Goal: Information Seeking & Learning: Learn about a topic

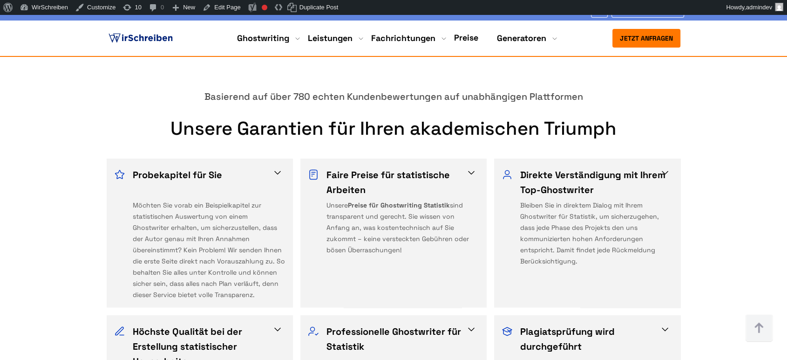
scroll to position [1715, 0]
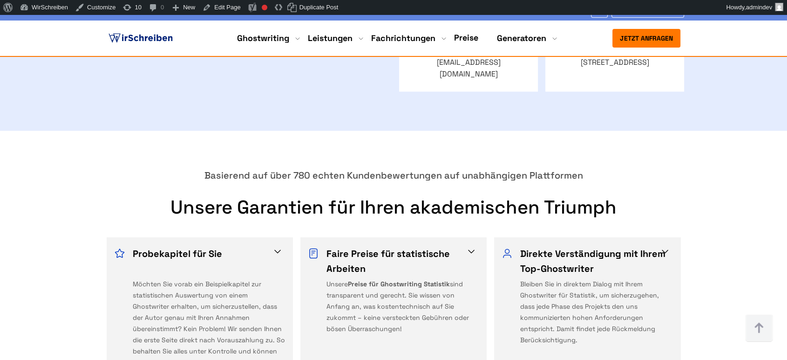
scroll to position [1708, 0]
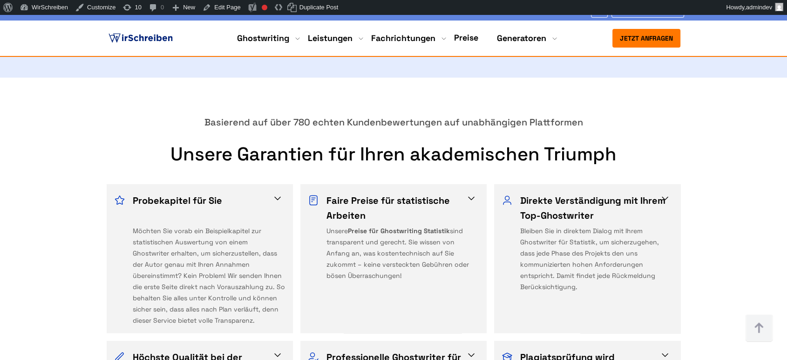
click at [276, 192] on span at bounding box center [277, 197] width 11 height 11
click at [474, 192] on span at bounding box center [471, 197] width 11 height 11
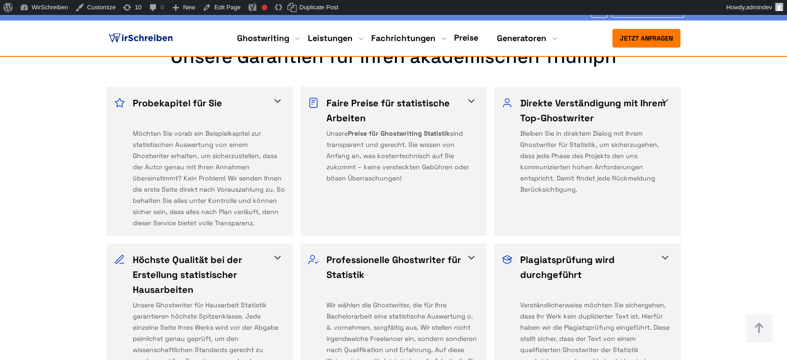
scroll to position [1915, 0]
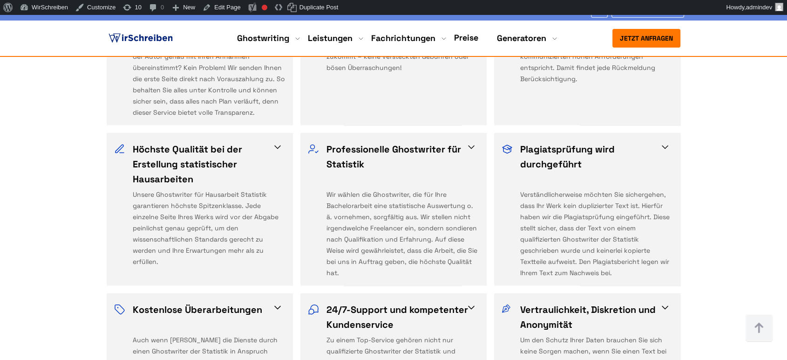
click at [479, 189] on div "Professionelle Ghostwriter für Statistik Wir wählen die Ghostwriter, die für Ih…" at bounding box center [393, 209] width 186 height 153
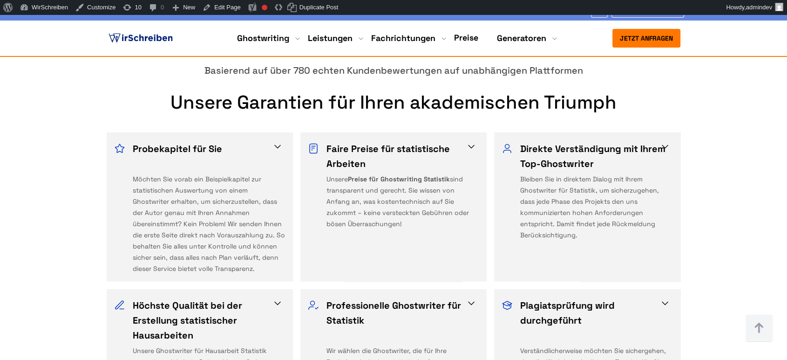
click at [380, 173] on div "Unsere Preise für Ghostwriting Statistik sind transparent und gerecht. Sie wiss…" at bounding box center [403, 223] width 153 height 101
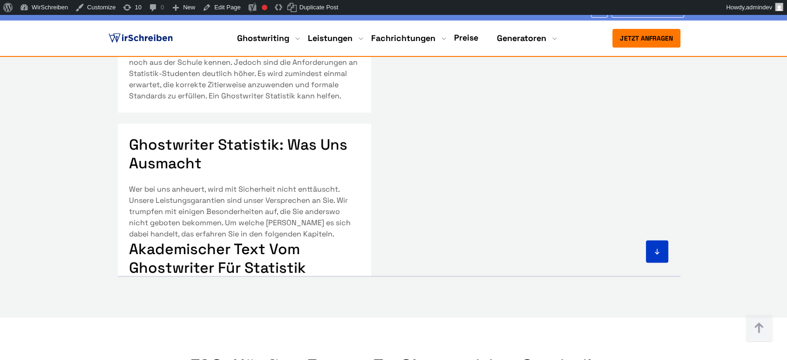
scroll to position [5434, 0]
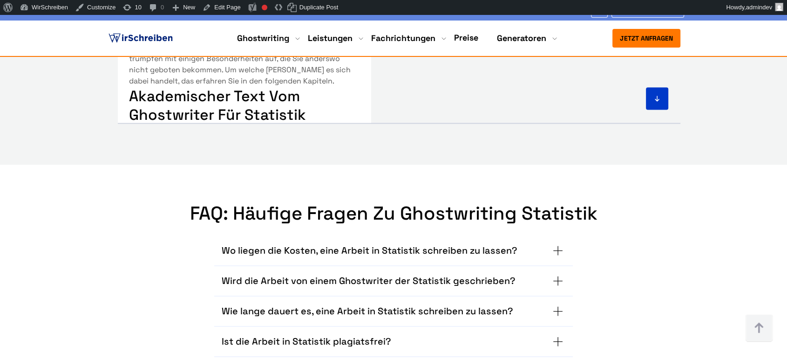
click at [363, 243] on h3 "Wo liegen die Kosten, eine Arbeit in Statistik schreiben zu lassen?" at bounding box center [370, 250] width 296 height 15
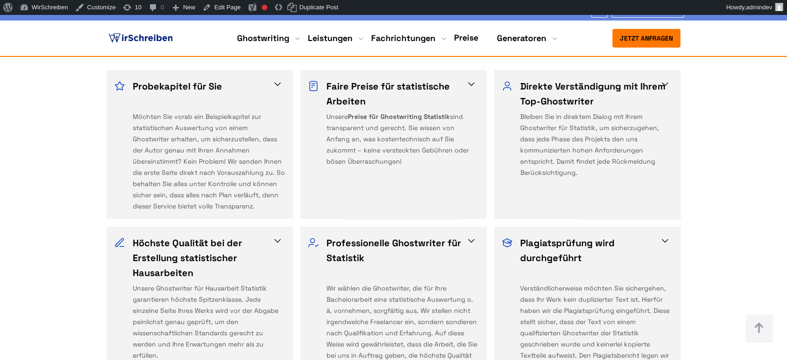
scroll to position [1805, 0]
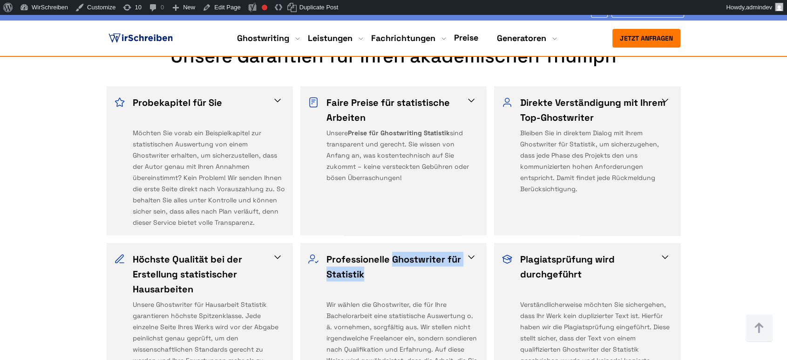
drag, startPoint x: 393, startPoint y: 188, endPoint x: 395, endPoint y: 199, distance: 11.9
click at [395, 252] on h3 "Professionelle Ghostwriter für Statistik" at bounding box center [400, 274] width 147 height 45
copy h3 "Ghostwriter für Statistik"
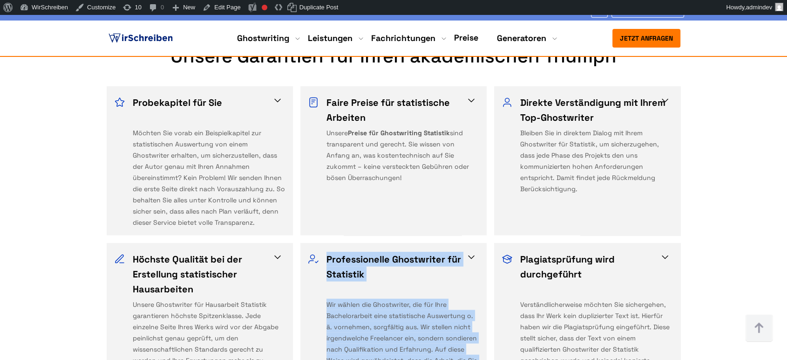
drag, startPoint x: 327, startPoint y: 185, endPoint x: 352, endPoint y: 308, distance: 125.8
click at [352, 308] on div "Professionelle Ghostwriter für Statistik Wir wählen die Ghostwriter, die für Ih…" at bounding box center [393, 320] width 171 height 136
copy div "Professionelle Ghostwriter für Statistik Wir wählen die Ghostwriter, die für Ih…"
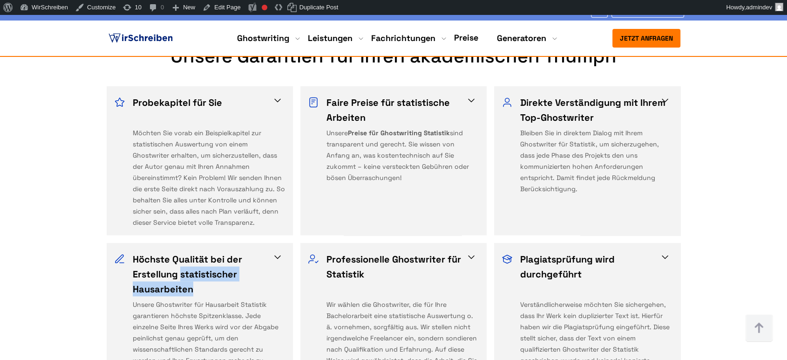
drag, startPoint x: 180, startPoint y: 204, endPoint x: 192, endPoint y: 215, distance: 16.1
click at [192, 252] on h3 "Höchste Qualität bei der Erstellung statistischer Hausarbeiten" at bounding box center [206, 274] width 147 height 45
copy h3 "statistischer Hausarbeiten"
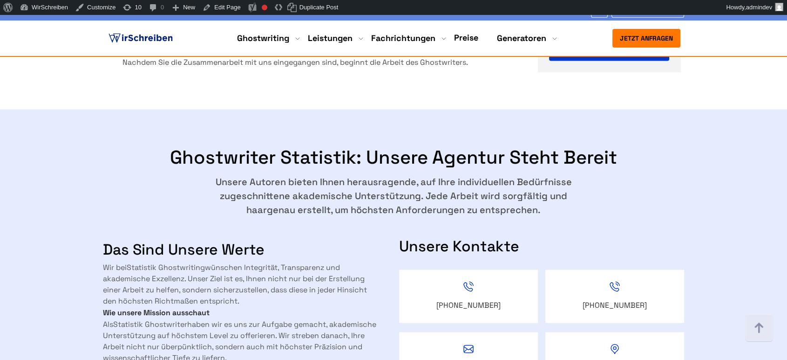
scroll to position [1287, 0]
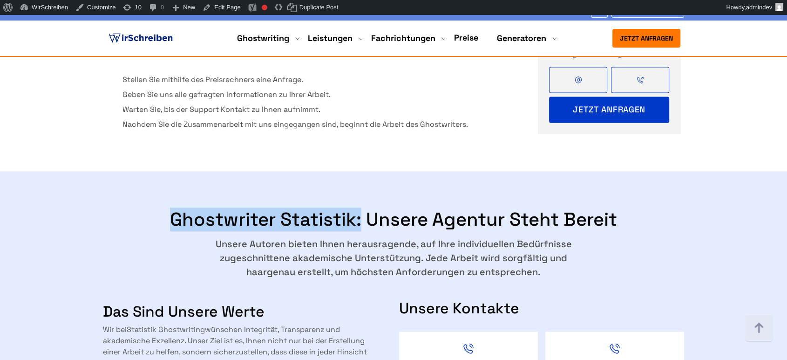
copy h2 "Ghostwriter Statistik:"
drag, startPoint x: 361, startPoint y: 150, endPoint x: 172, endPoint y: 146, distance: 189.1
click at [172, 208] on h2 "Ghostwriter Statistik: Unsere Agentur steht bereit" at bounding box center [393, 219] width 581 height 22
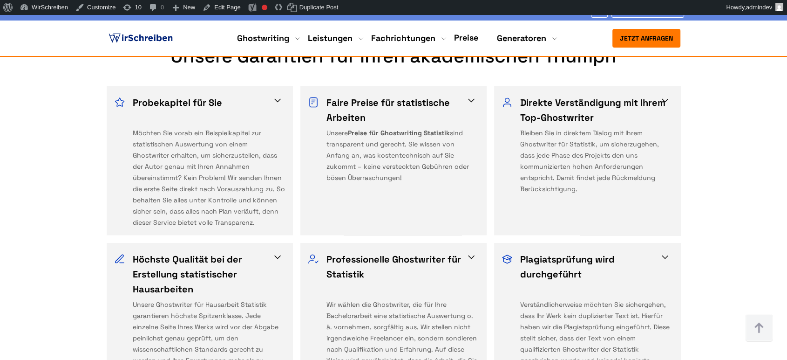
scroll to position [1702, 0]
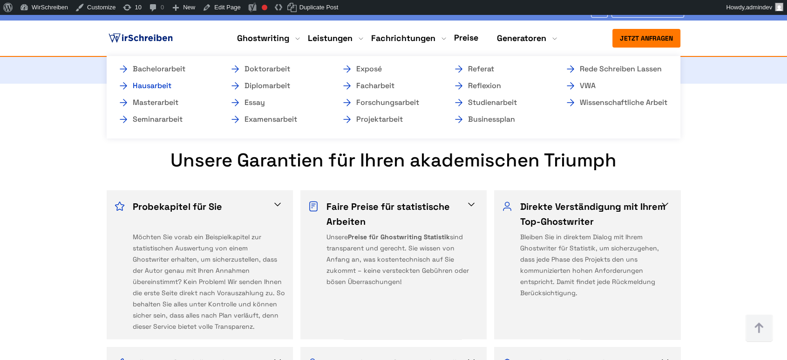
drag, startPoint x: 256, startPoint y: 67, endPoint x: 166, endPoint y: 85, distance: 92.2
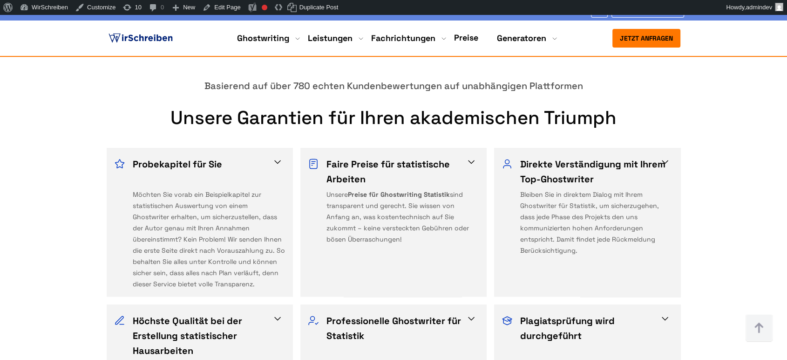
scroll to position [1805, 0]
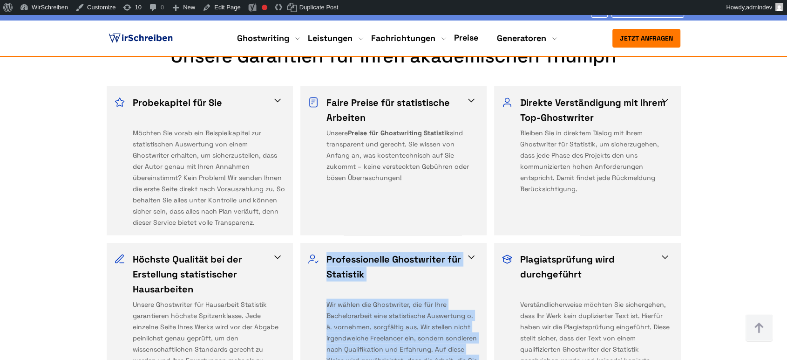
drag, startPoint x: 342, startPoint y: 312, endPoint x: 324, endPoint y: 191, distance: 122.9
click at [324, 252] on div "Professionelle Ghostwriter für Statistik Wir wählen die Ghostwriter, die für Ih…" at bounding box center [393, 320] width 171 height 136
copy div "Professionelle Ghostwriter für Statistik Wir wählen die Ghostwriter, die für Ih…"
click at [395, 252] on h3 "Professionelle Ghostwriter für Statistik" at bounding box center [400, 274] width 147 height 45
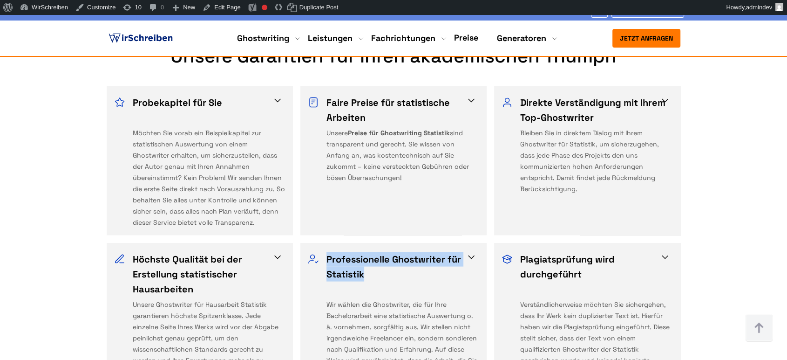
copy h3 "Professionelle Ghostwriter für Statistik"
drag, startPoint x: 371, startPoint y: 203, endPoint x: 328, endPoint y: 188, distance: 45.4
click at [328, 252] on h3 "Professionelle Ghostwriter für Statistik" at bounding box center [400, 274] width 147 height 45
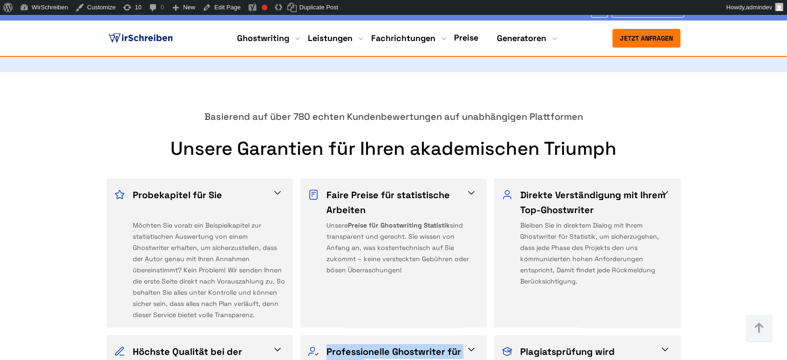
scroll to position [1702, 0]
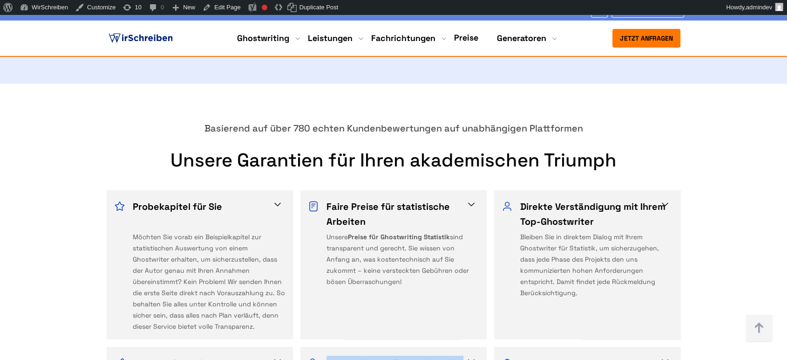
copy div "Faire Preise für statistische Arbeiten Unsere Preise für Ghostwriting Statistik…"
drag, startPoint x: 327, startPoint y: 129, endPoint x: 384, endPoint y: 215, distance: 102.2
click at [384, 215] on div "Faire Preise für statistische Arbeiten Unsere Preise für Ghostwriting Statistik…" at bounding box center [393, 264] width 171 height 133
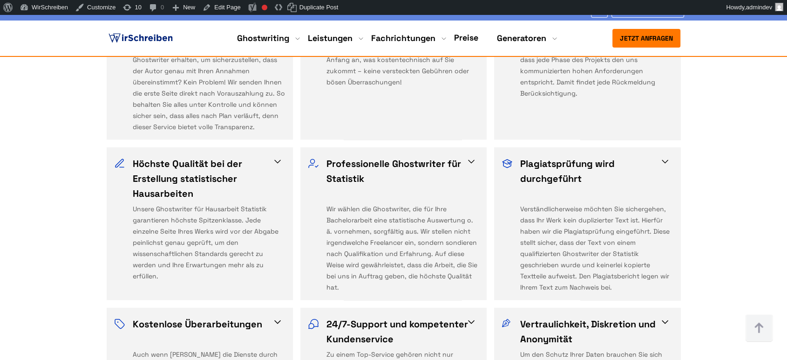
scroll to position [1967, 0]
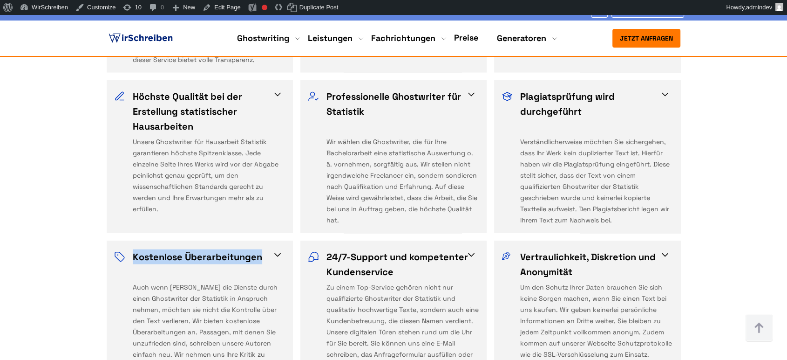
copy h3 "Kostenlose Überarbeitungen"
drag, startPoint x: 263, startPoint y: 186, endPoint x: 134, endPoint y: 190, distance: 128.6
click at [134, 249] on h3 "Kostenlose Überarbeitungen" at bounding box center [206, 264] width 147 height 30
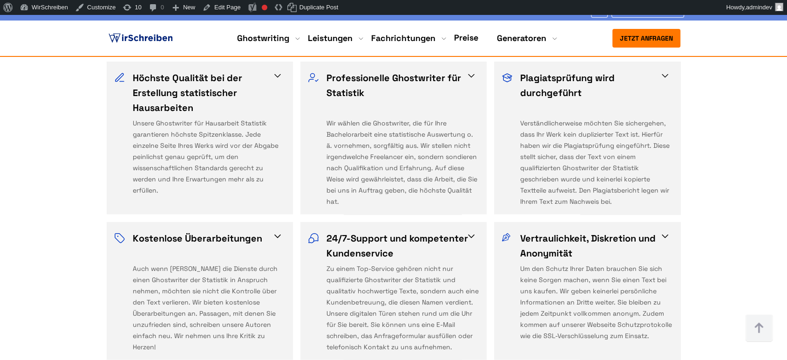
scroll to position [850, 0]
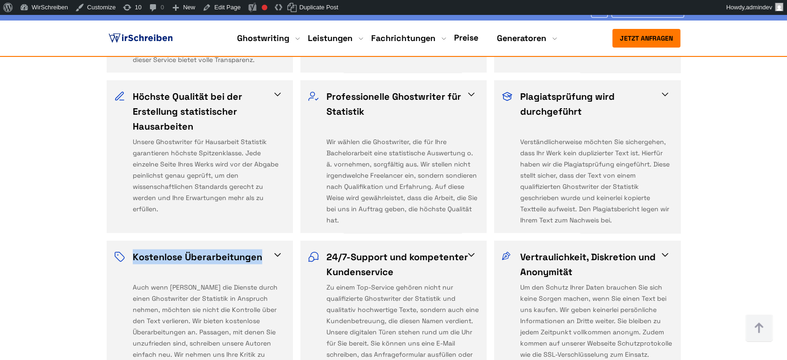
copy h3 "Kostenlose Überarbeitungen"
drag, startPoint x: 265, startPoint y: 185, endPoint x: 134, endPoint y: 188, distance: 130.5
click at [134, 249] on h3 "Kostenlose Überarbeitungen" at bounding box center [206, 264] width 147 height 30
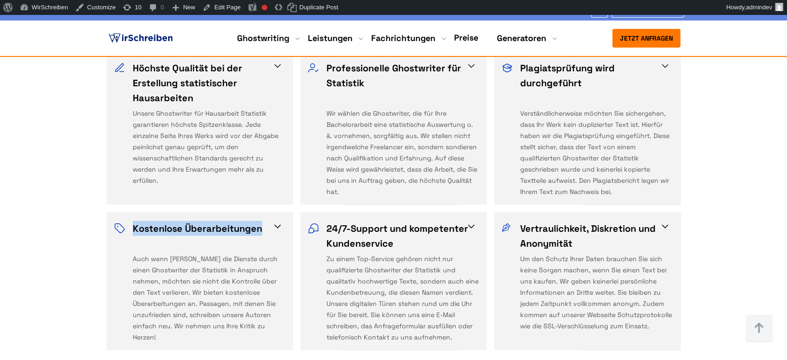
scroll to position [2020, 0]
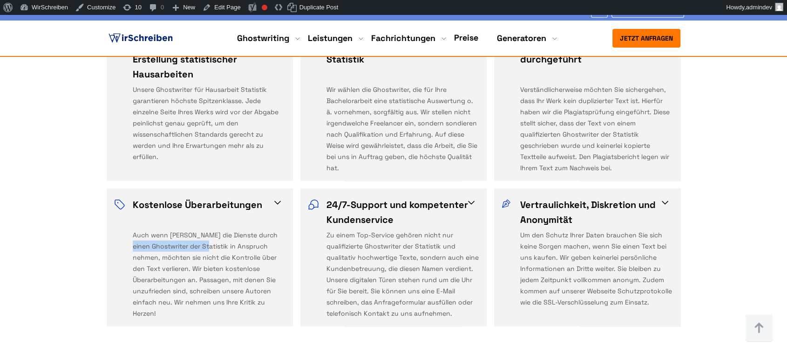
copy div "Ghostwriter der Statistik"
drag, startPoint x: 211, startPoint y: 175, endPoint x: 134, endPoint y: 175, distance: 76.9
click at [134, 229] on div "Auch wenn Kunden die Dienste durch einen Ghostwriter der Statistik in Anspruch …" at bounding box center [209, 273] width 153 height 89
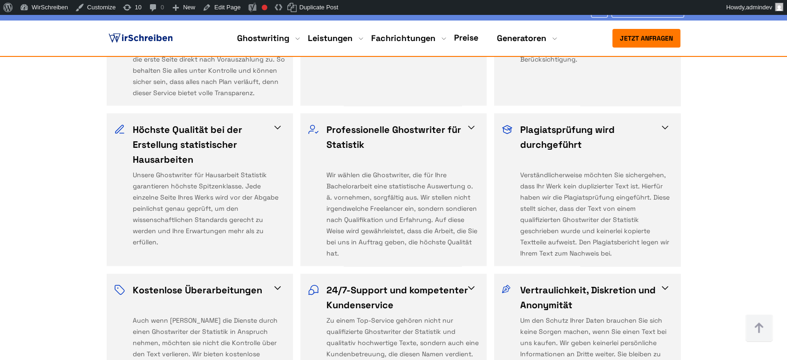
scroll to position [850, 0]
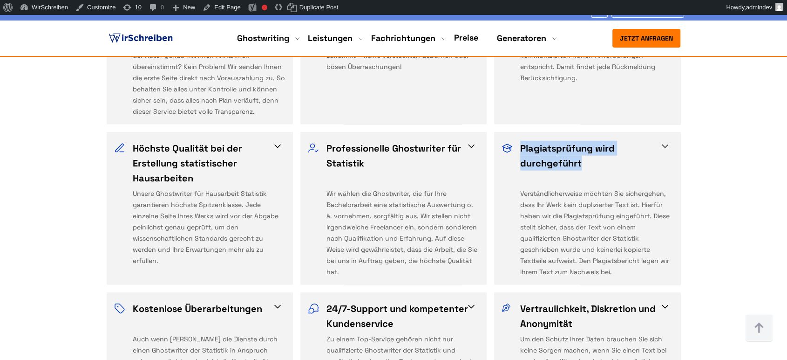
drag, startPoint x: 581, startPoint y: 92, endPoint x: 518, endPoint y: 81, distance: 64.0
click at [518, 141] on div "Plagiatsprüfung wird durchgeführt Verständlicherweise möchten Sie sichergehen, …" at bounding box center [587, 209] width 171 height 136
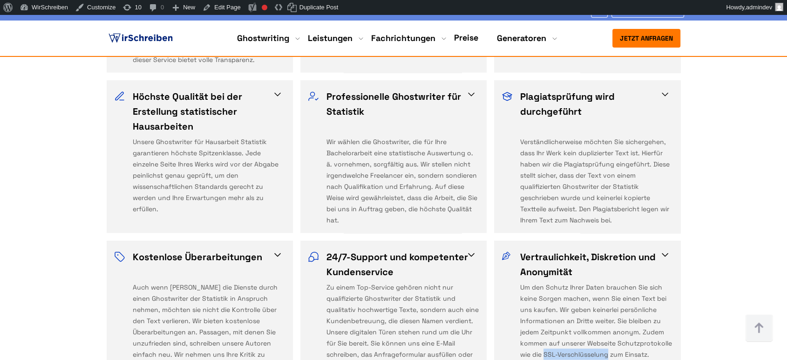
drag, startPoint x: 544, startPoint y: 283, endPoint x: 608, endPoint y: 284, distance: 64.3
click at [608, 284] on div "Um den Schutz Ihrer Daten brauchen Sie sich keine Sorgen machen, wenn Sie einen…" at bounding box center [596, 325] width 153 height 89
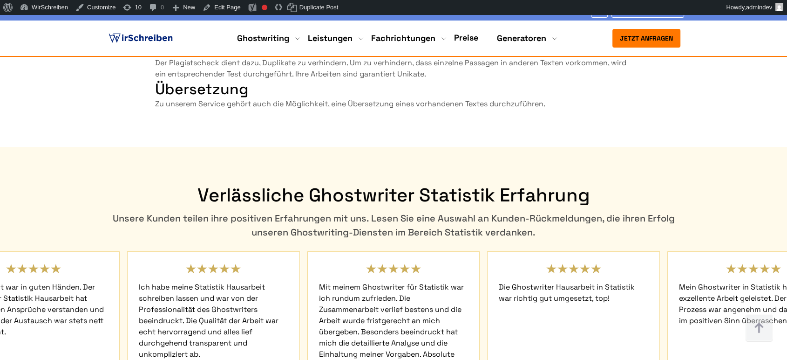
scroll to position [3365, 0]
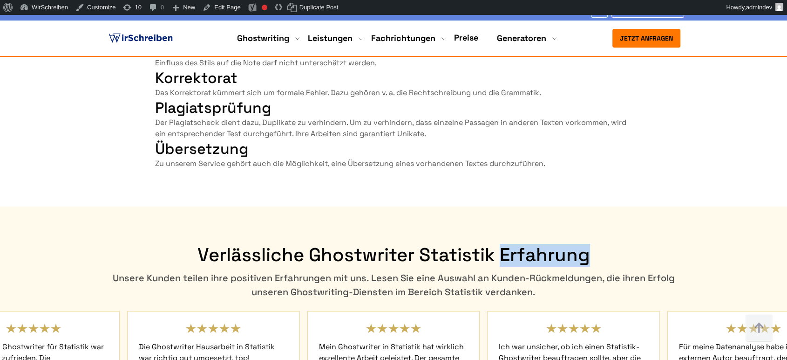
drag, startPoint x: 589, startPoint y: 196, endPoint x: 503, endPoint y: 196, distance: 86.2
click at [503, 244] on h2 "Verlässliche Ghostwriter Statistik Erfahrung" at bounding box center [393, 255] width 581 height 22
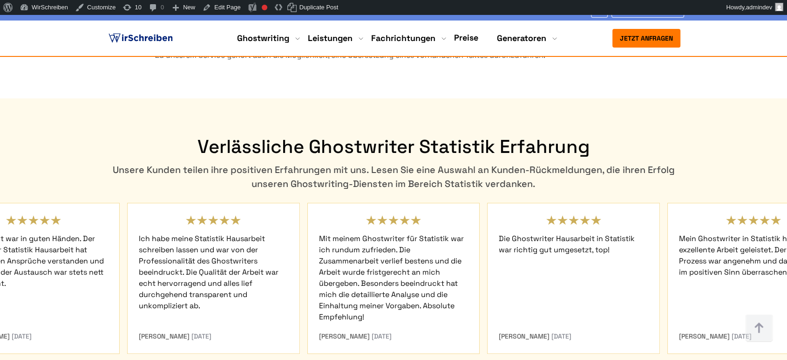
scroll to position [3470, 0]
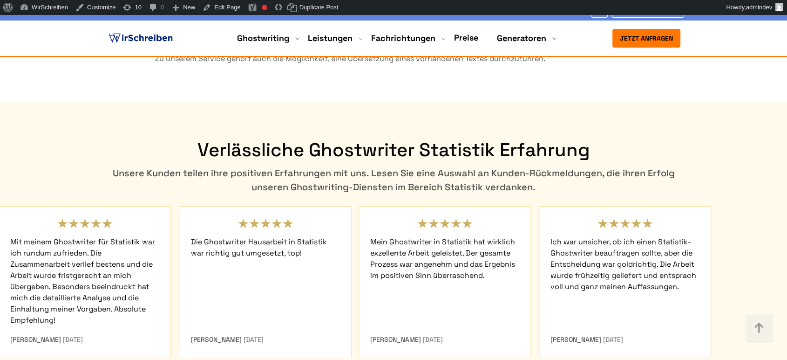
click at [314, 242] on span "Die Ghostwriter Hausarbeit in Statistik war richtig gut umgesetzt, top!" at bounding box center [266, 281] width 150 height 104
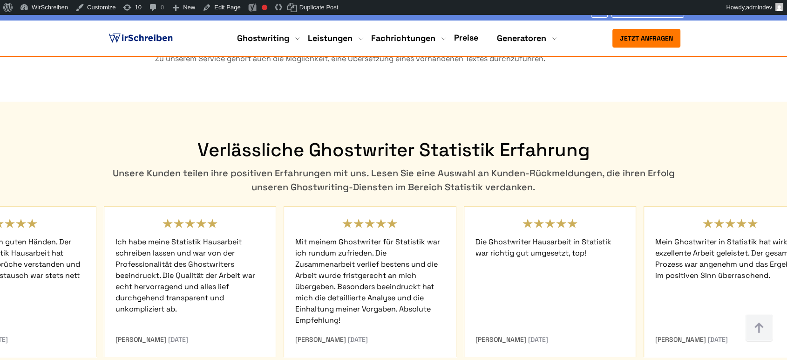
click at [625, 259] on span "Die Ghostwriter Hausarbeit in Statistik war richtig gut umgesetzt, top!" at bounding box center [551, 281] width 150 height 104
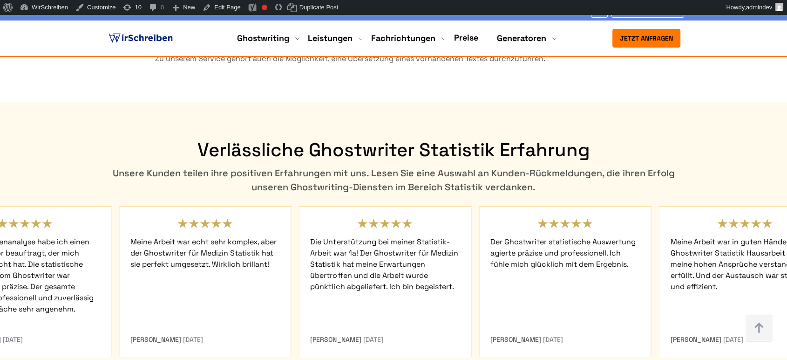
click at [572, 241] on span "Der Ghostwriter statistische Auswertung agierte präzise und professionell. Ich …" at bounding box center [565, 281] width 150 height 104
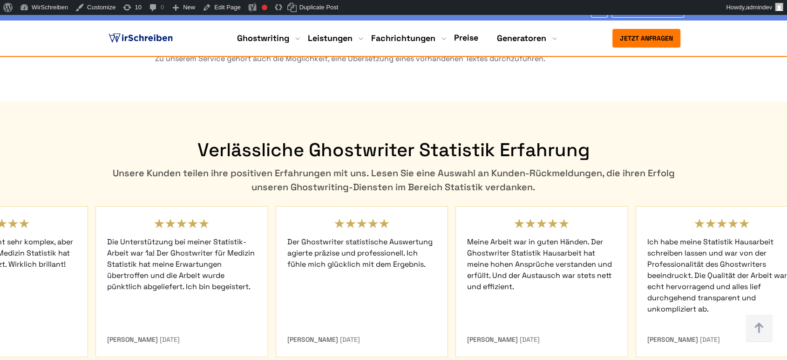
click at [269, 231] on div "Alexander B. 26.01.2024" at bounding box center [25, 281] width 581 height 151
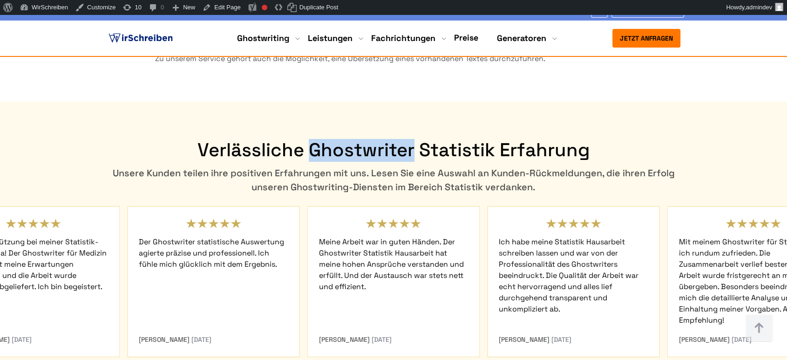
drag, startPoint x: 414, startPoint y: 91, endPoint x: 313, endPoint y: 91, distance: 100.6
click at [313, 139] on h2 "Verlässliche Ghostwriter Statistik Erfahrung" at bounding box center [393, 150] width 581 height 22
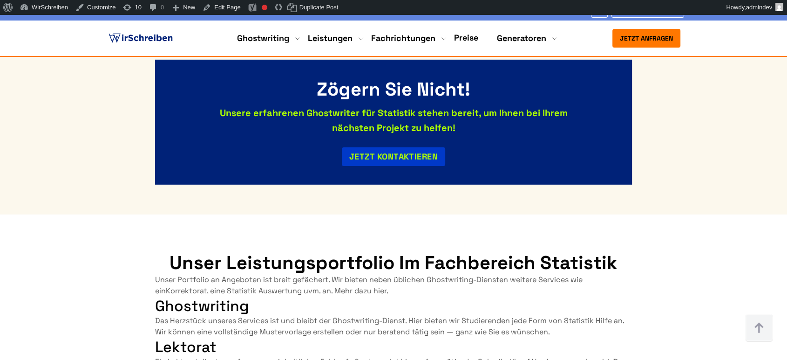
scroll to position [2900, 0]
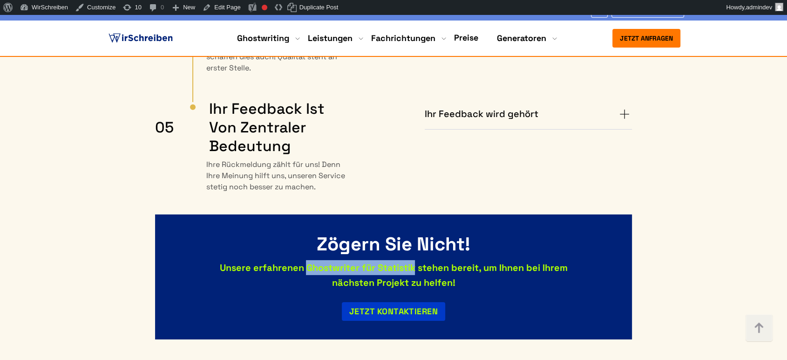
drag, startPoint x: 414, startPoint y: 206, endPoint x: 307, endPoint y: 210, distance: 107.2
click at [307, 260] on div "Unsere erfahrenen Ghostwriter für Statistik stehen bereit, um Ihnen bei Ihrem n…" at bounding box center [393, 275] width 348 height 30
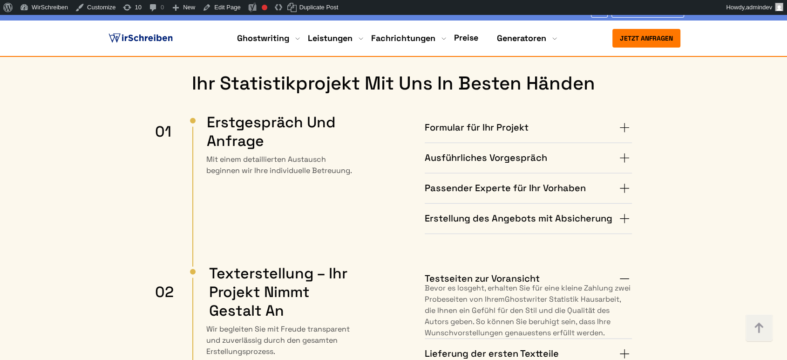
scroll to position [2331, 0]
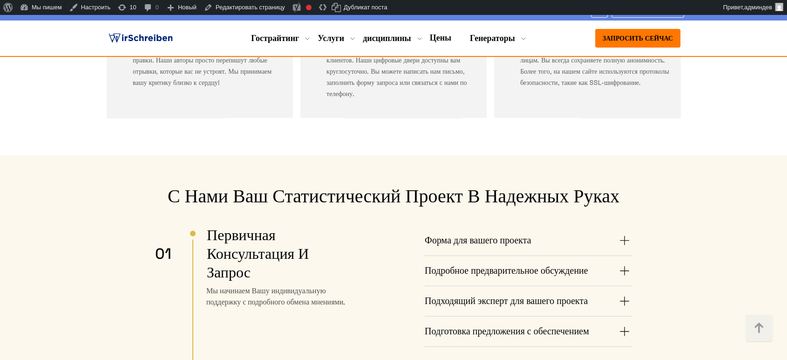
scroll to position [2228, 0]
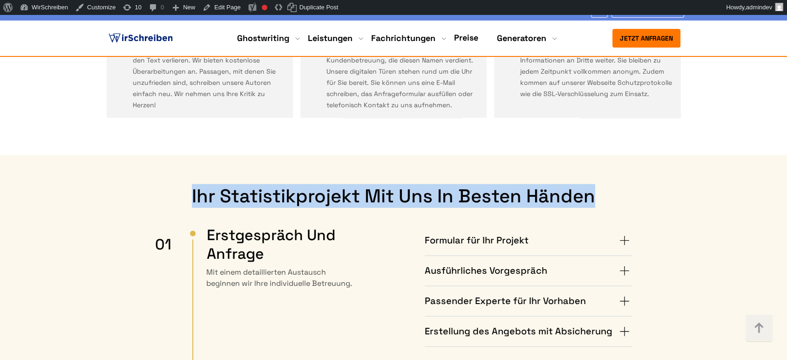
drag, startPoint x: 180, startPoint y: 123, endPoint x: 604, endPoint y: 128, distance: 423.4
click at [604, 185] on h2 "Ihr Statistikprojekt mit uns in besten Händen" at bounding box center [393, 196] width 477 height 22
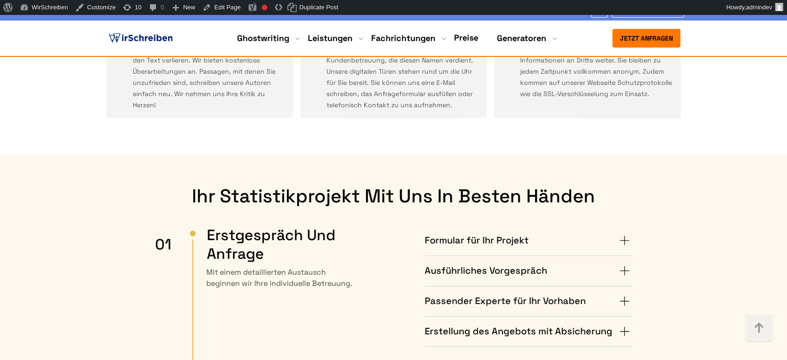
click at [624, 233] on summary "Formular für Ihr Projekt" at bounding box center [528, 240] width 207 height 15
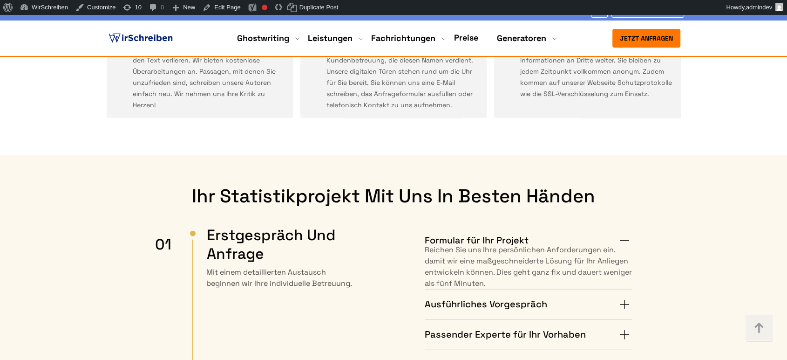
click at [625, 297] on summary "Ausführliches Vorgespräch" at bounding box center [528, 304] width 207 height 15
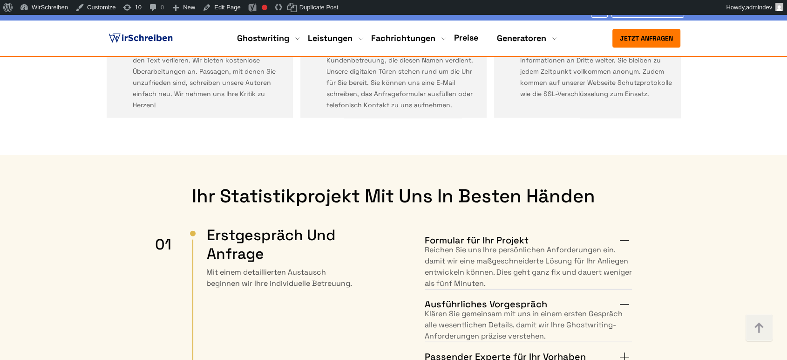
click at [622, 349] on summary "Passender Experte für Ihr Vorhaben" at bounding box center [528, 356] width 207 height 15
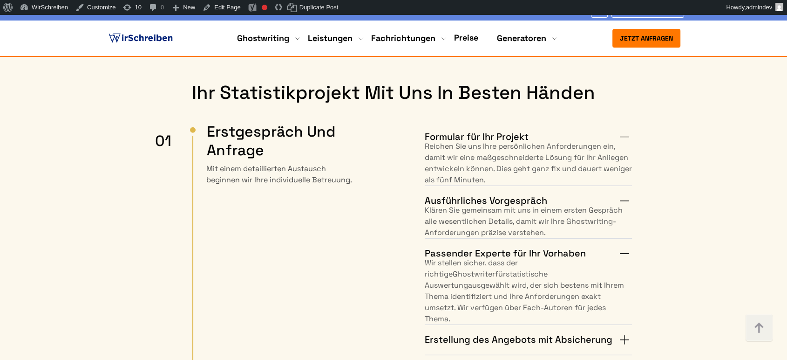
click at [626, 332] on summary "Erstellung des Angebots mit Absicherung" at bounding box center [528, 339] width 207 height 15
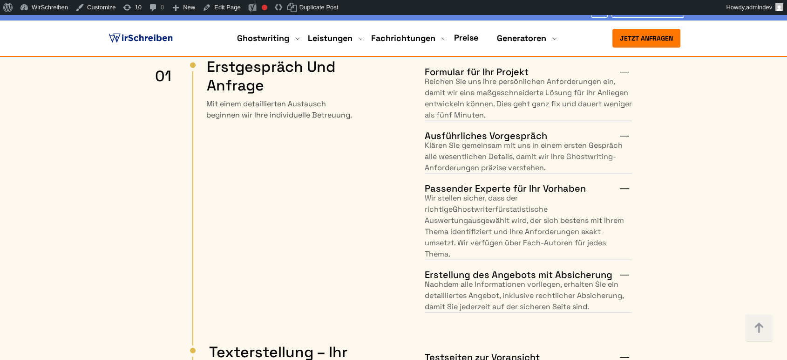
scroll to position [2538, 0]
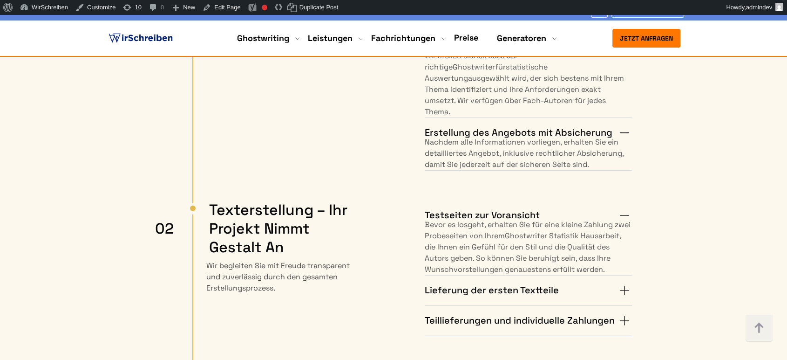
click at [625, 283] on summary "Lieferung der ersten Textteile" at bounding box center [528, 290] width 207 height 15
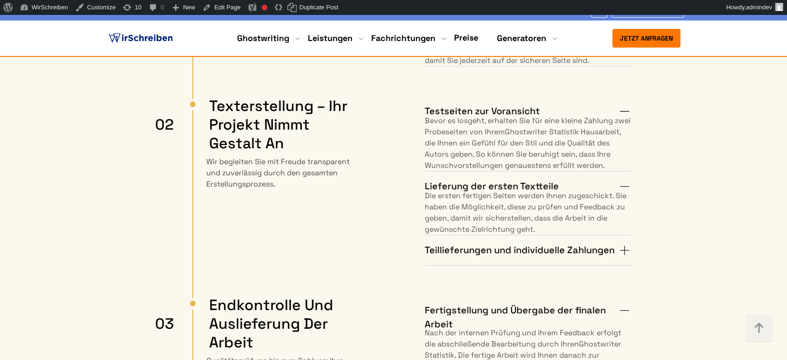
click at [630, 243] on summary "Teillieferungen und individuelle Zahlungen" at bounding box center [528, 250] width 207 height 15
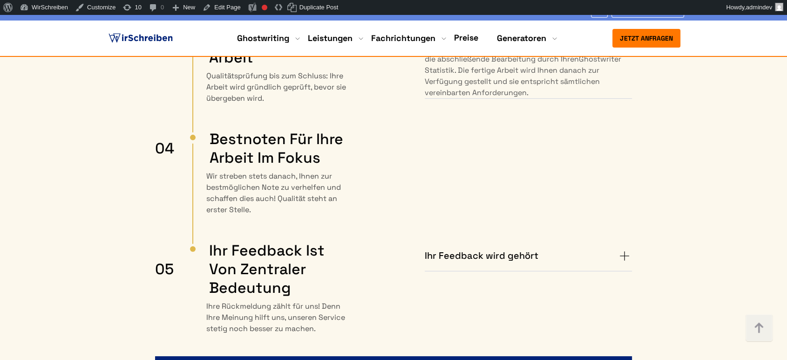
scroll to position [2952, 0]
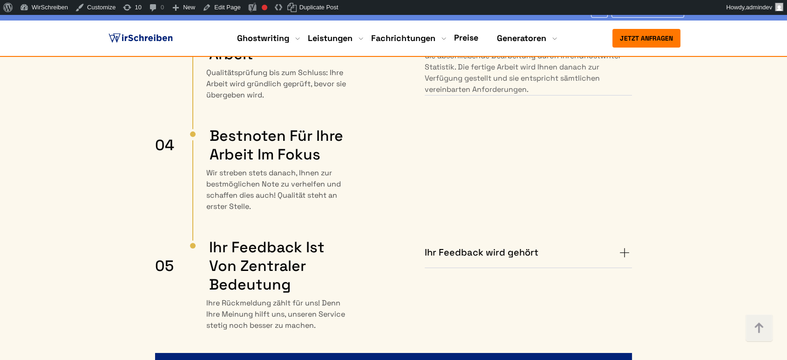
click at [626, 245] on summary "Ihr Feedback wird gehört" at bounding box center [528, 252] width 207 height 15
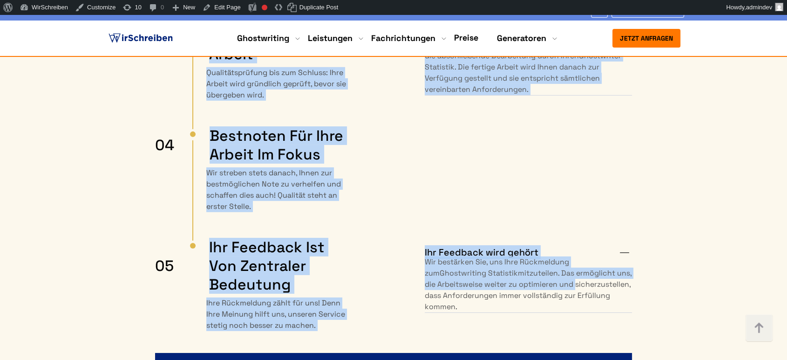
drag, startPoint x: 183, startPoint y: 156, endPoint x: 619, endPoint y: 252, distance: 446.5
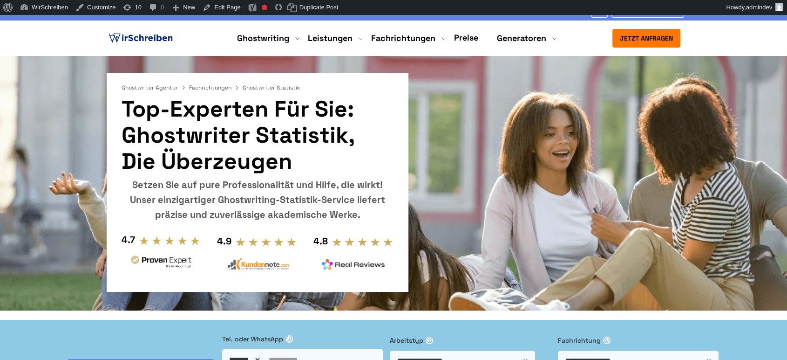
scroll to position [0, 0]
drag, startPoint x: 127, startPoint y: 136, endPoint x: 343, endPoint y: 136, distance: 215.7
click at [343, 136] on h1 "Top-Experten für Sie: Ghostwriter Statistik, die überzeugen" at bounding box center [258, 135] width 272 height 78
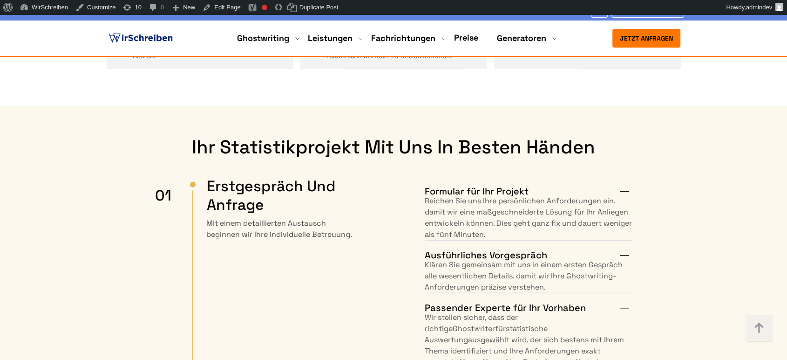
scroll to position [2380, 0]
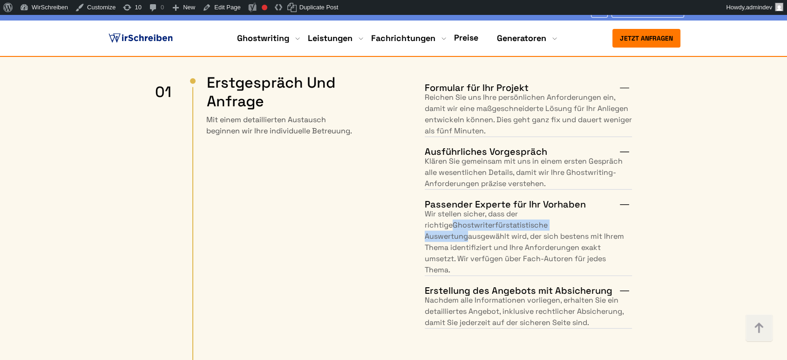
drag, startPoint x: 552, startPoint y: 142, endPoint x: 513, endPoint y: 156, distance: 41.5
click at [513, 208] on p "Wir stellen sicher, dass der richtige Ghostwriter für statistische Auswertung a…" at bounding box center [528, 241] width 207 height 67
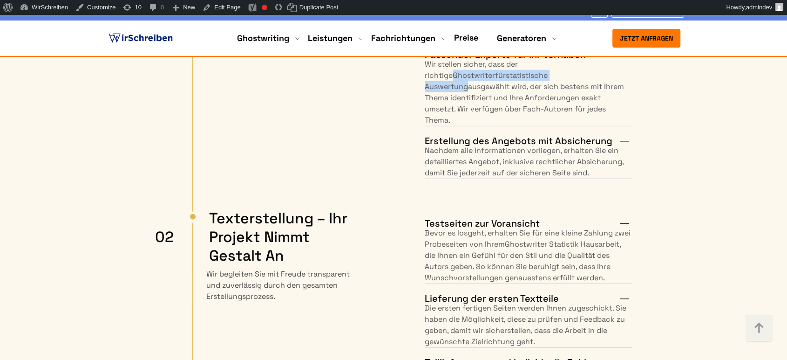
scroll to position [2535, 0]
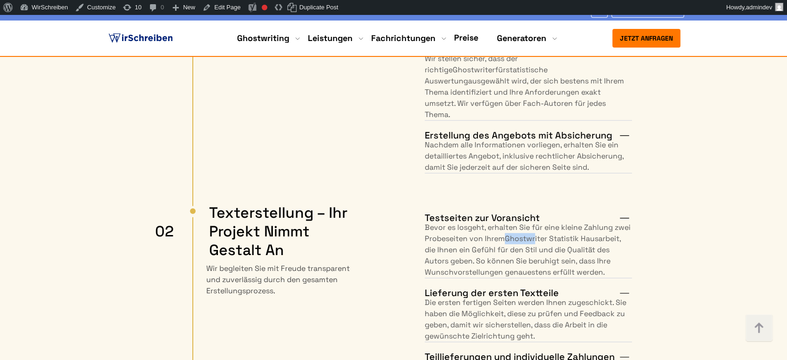
drag, startPoint x: 524, startPoint y: 153, endPoint x: 555, endPoint y: 156, distance: 31.3
click at [555, 222] on p "Bevor es losgeht, erhalten Sie für eine kleine Zahlung zwei Probeseiten von Ihr…" at bounding box center [528, 250] width 207 height 56
drag, startPoint x: 603, startPoint y: 154, endPoint x: 526, endPoint y: 157, distance: 76.9
click at [526, 222] on p "Bevor es losgeht, erhalten Sie für eine kleine Zahlung zwei Probeseiten von Ihr…" at bounding box center [528, 250] width 207 height 56
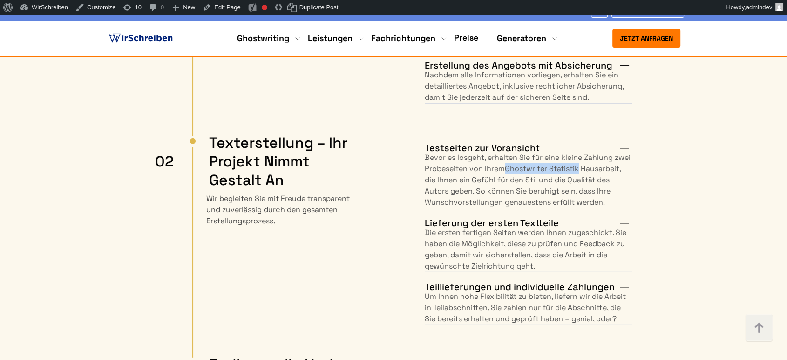
scroll to position [2587, 0]
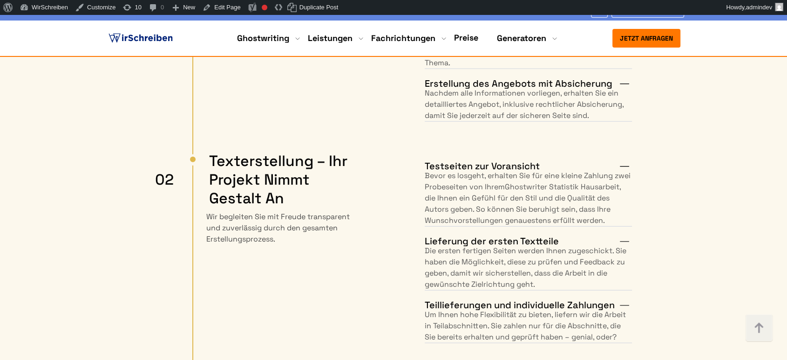
click at [678, 118] on section "Ihr Statistikprojekt mit uns in besten Händen Erstgespräch und Anfrage Mit eine…" at bounding box center [393, 334] width 787 height 1076
drag, startPoint x: 525, startPoint y: 102, endPoint x: 463, endPoint y: 115, distance: 64.0
click at [505, 182] on span "Ghostwriter Statistik Hausarbeit" at bounding box center [562, 187] width 115 height 10
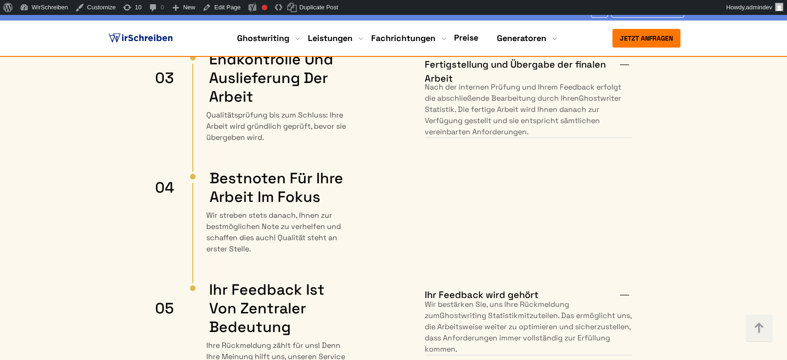
scroll to position [2949, 0]
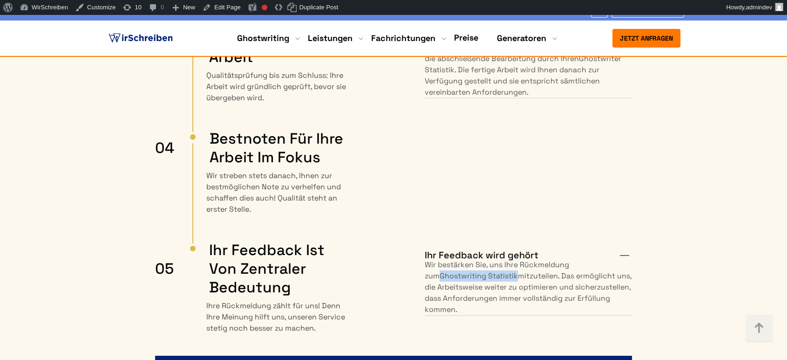
drag, startPoint x: 503, startPoint y: 204, endPoint x: 425, endPoint y: 208, distance: 78.3
click at [440, 271] on span "Ghostwriting Statistik" at bounding box center [479, 276] width 78 height 10
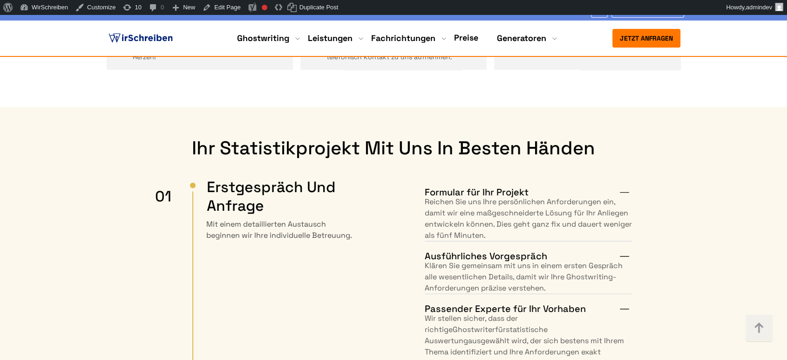
scroll to position [2277, 0]
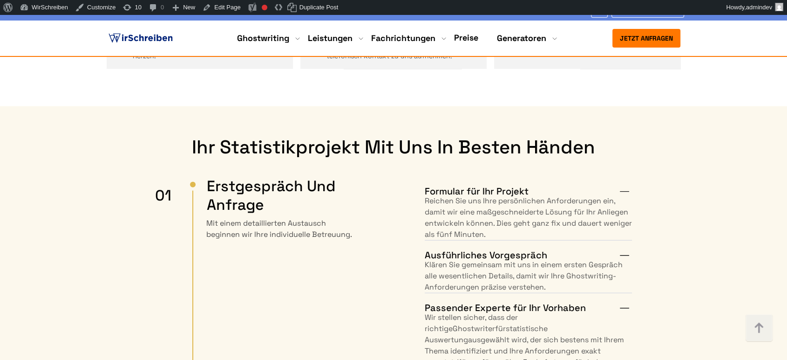
click at [628, 184] on summary "Formular für Ihr Projekt" at bounding box center [528, 191] width 207 height 15
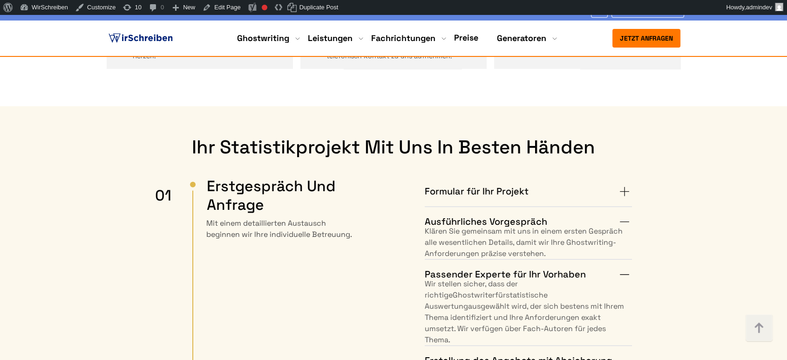
click at [626, 214] on summary "Ausführliches Vorgespräch" at bounding box center [528, 221] width 207 height 15
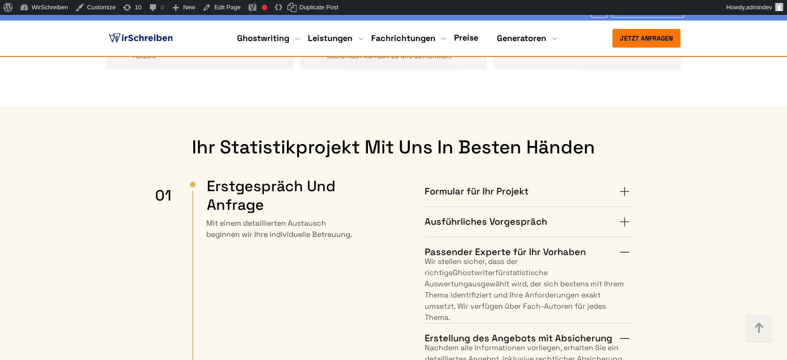
click at [627, 245] on summary "Passender Experte für Ihr Vorhaben" at bounding box center [528, 252] width 207 height 15
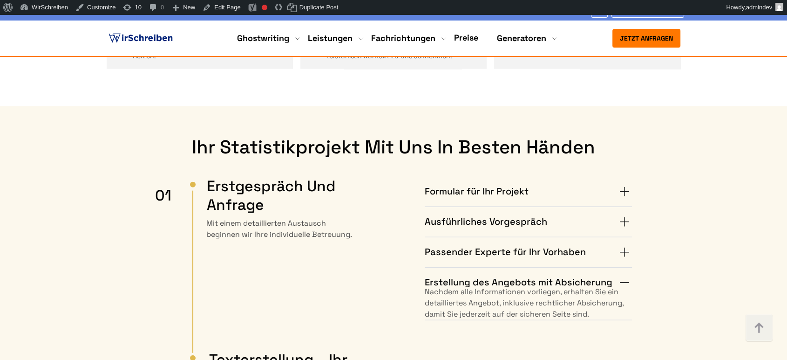
click at [625, 275] on summary "Erstellung des Angebots mit Absicherung" at bounding box center [528, 282] width 207 height 15
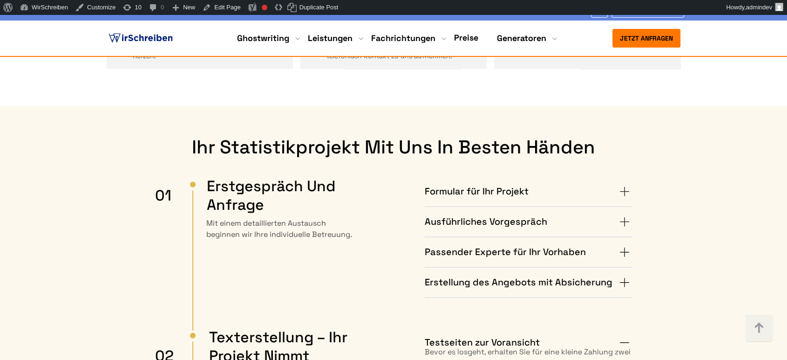
click at [625, 335] on summary "Testseiten zur Voransicht" at bounding box center [528, 342] width 207 height 15
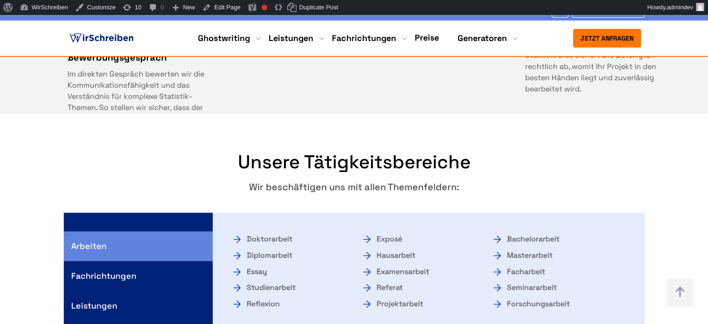
scroll to position [4621, 0]
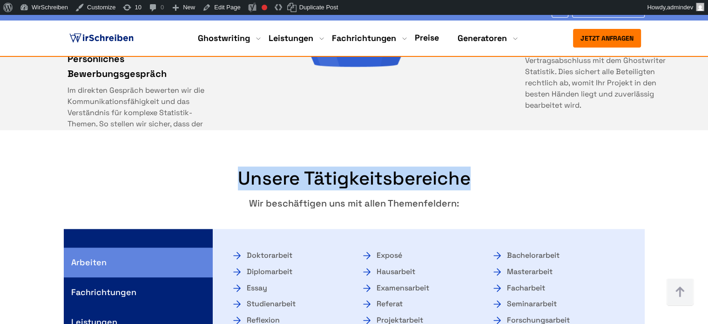
drag, startPoint x: 237, startPoint y: 101, endPoint x: 474, endPoint y: 109, distance: 237.2
click at [474, 167] on h2 "Unsere Tätigkeitsbereiche" at bounding box center [354, 178] width 581 height 22
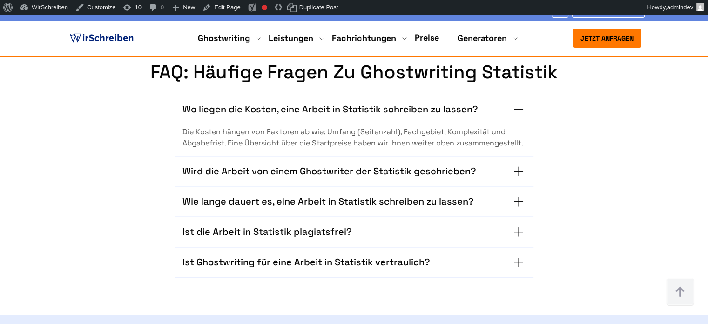
scroll to position [5413, 0]
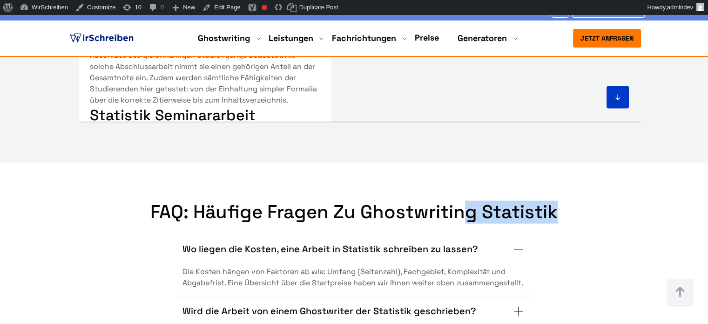
drag, startPoint x: 568, startPoint y: 125, endPoint x: 466, endPoint y: 131, distance: 102.2
click at [466, 201] on h2 "FAQ: Häufige Fragen zu Ghostwriting Statistik" at bounding box center [354, 212] width 539 height 22
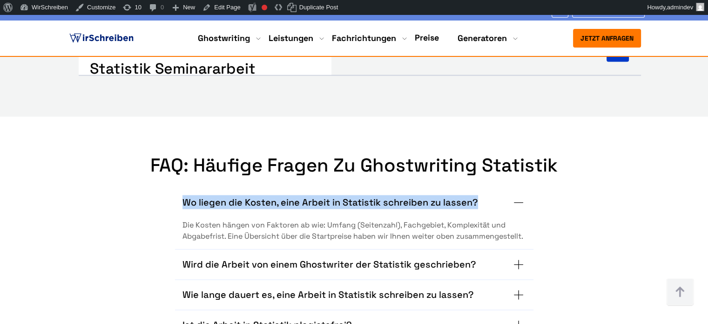
drag, startPoint x: 183, startPoint y: 112, endPoint x: 477, endPoint y: 117, distance: 294.4
click at [477, 195] on summary "Wo liegen die Kosten, eine Arbeit in Statistik schreiben zu lassen?" at bounding box center [355, 202] width 344 height 15
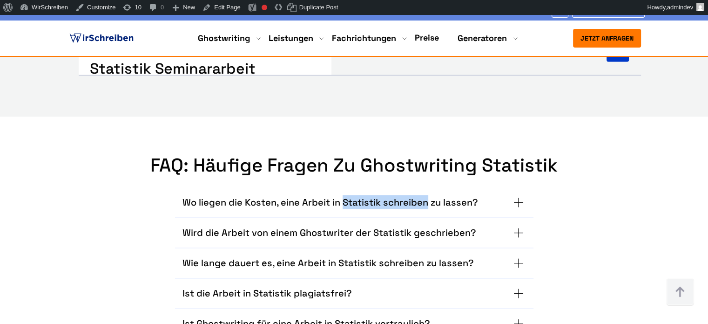
drag, startPoint x: 343, startPoint y: 113, endPoint x: 426, endPoint y: 115, distance: 82.9
click at [426, 195] on h3 "Wo liegen die Kosten, eine Arbeit in Statistik schreiben zu lassen?" at bounding box center [331, 202] width 296 height 15
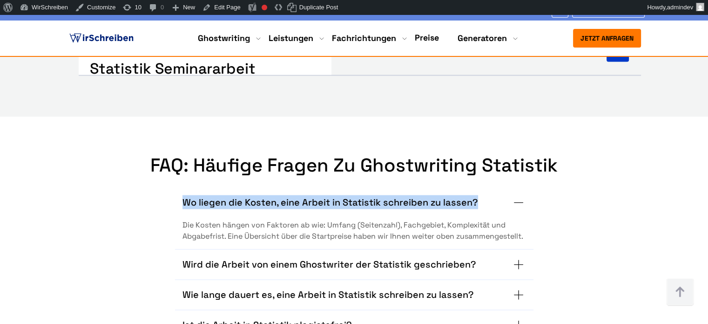
drag, startPoint x: 494, startPoint y: 114, endPoint x: 185, endPoint y: 115, distance: 308.8
click at [185, 195] on summary "Wo liegen die Kosten, eine Arbeit in Statistik schreiben zu lassen?" at bounding box center [355, 202] width 344 height 15
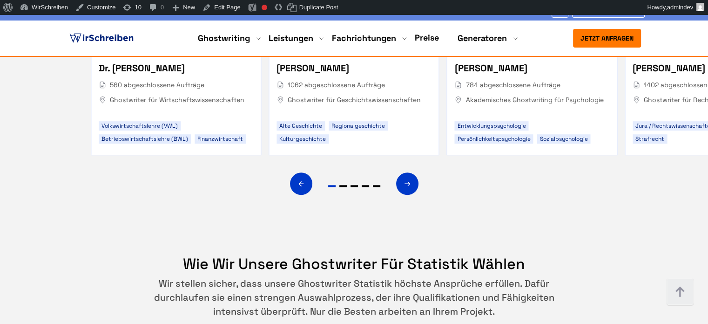
scroll to position [4062, 0]
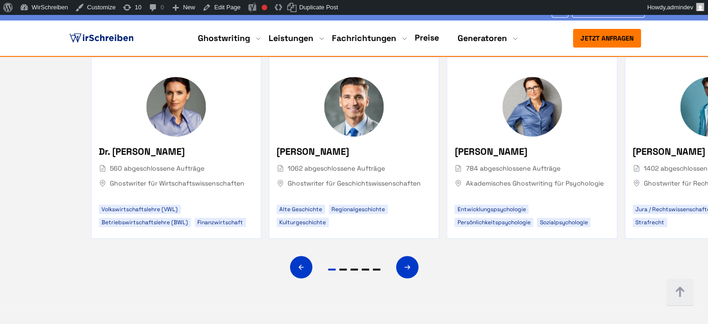
drag, startPoint x: 374, startPoint y: 271, endPoint x: 313, endPoint y: 253, distance: 63.5
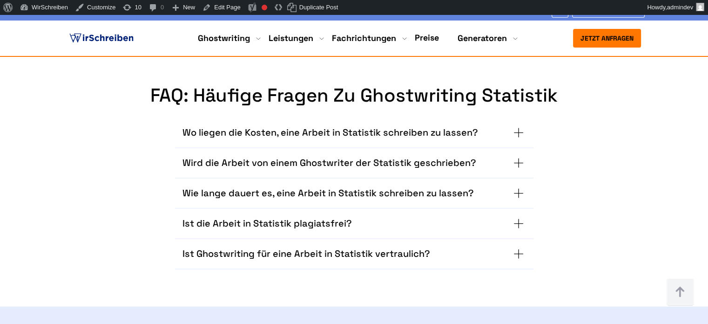
scroll to position [5528, 0]
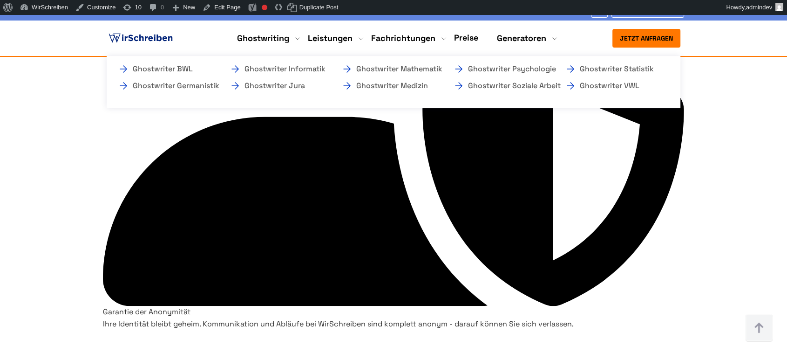
scroll to position [4234, 0]
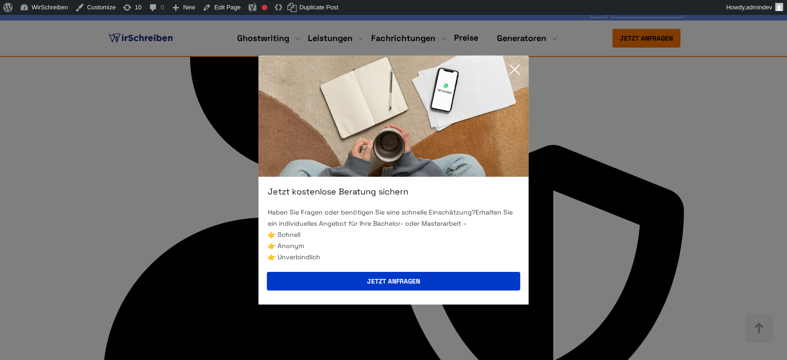
click at [76, 134] on div "Jetzt kostenlose Beratung sichern Haben Sie Fragen oder benötigen Sie eine schn…" at bounding box center [393, 180] width 787 height 360
click at [520, 69] on icon at bounding box center [514, 69] width 19 height 19
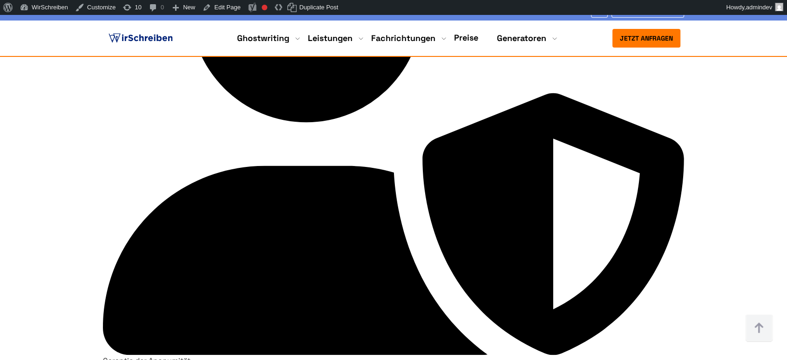
scroll to position [4338, 0]
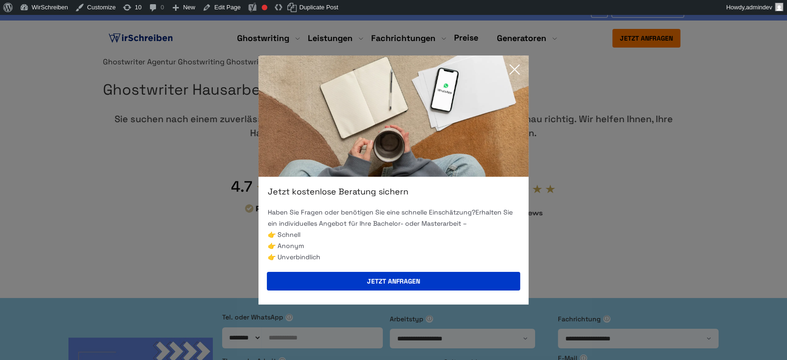
click at [516, 68] on icon at bounding box center [514, 69] width 9 height 9
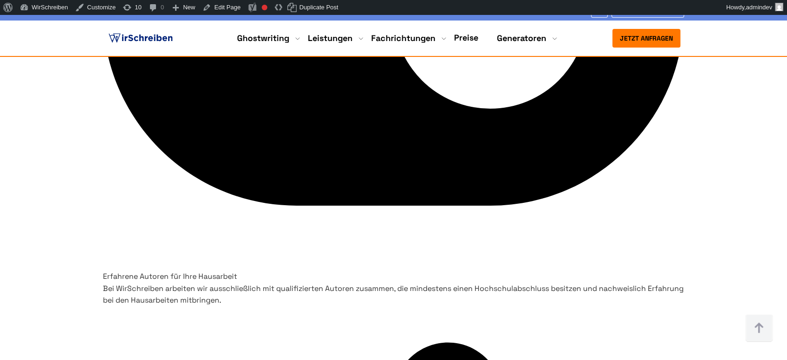
scroll to position [2070, 0]
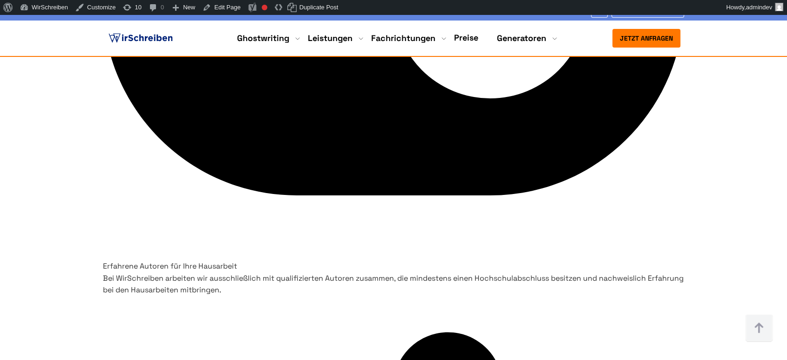
drag, startPoint x: 421, startPoint y: 194, endPoint x: 335, endPoint y: 178, distance: 86.6
drag, startPoint x: 518, startPoint y: 178, endPoint x: 639, endPoint y: 180, distance: 120.6
copy h3 "Kostenlose Revisionen"
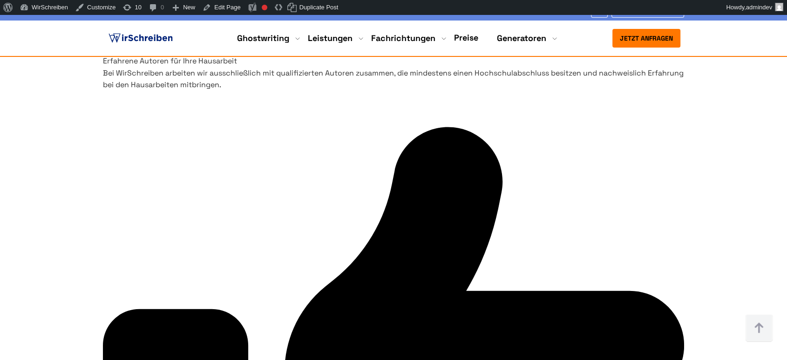
scroll to position [2329, 0]
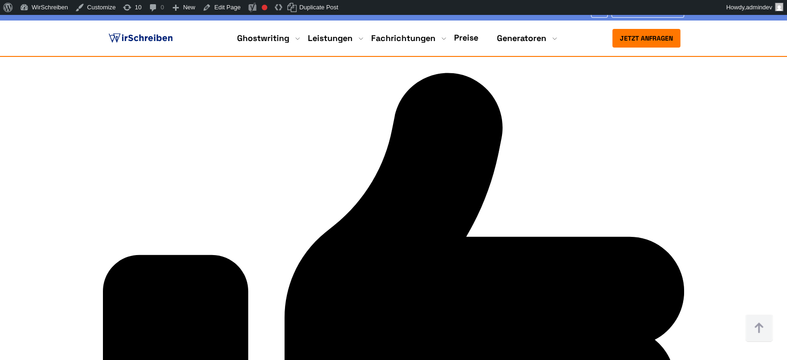
drag, startPoint x: 189, startPoint y: 157, endPoint x: 143, endPoint y: 144, distance: 47.3
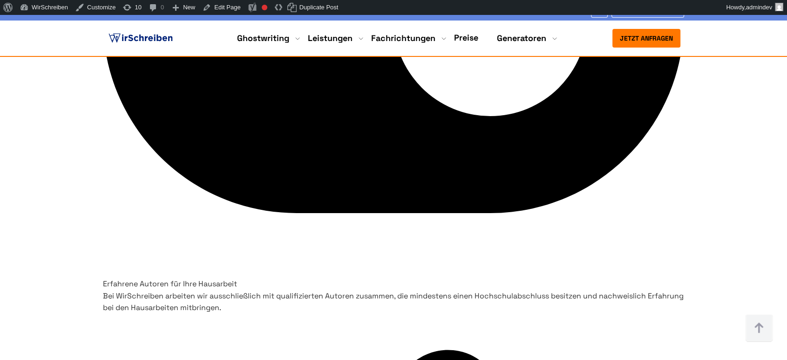
scroll to position [1967, 0]
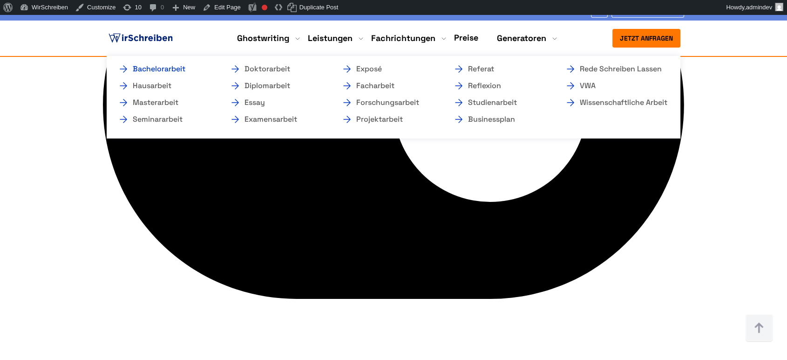
click at [173, 69] on link "Bachelorarbeit" at bounding box center [164, 68] width 93 height 11
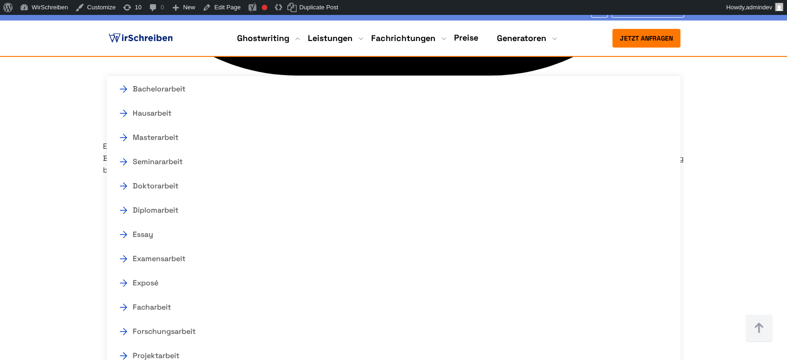
scroll to position [2277, 0]
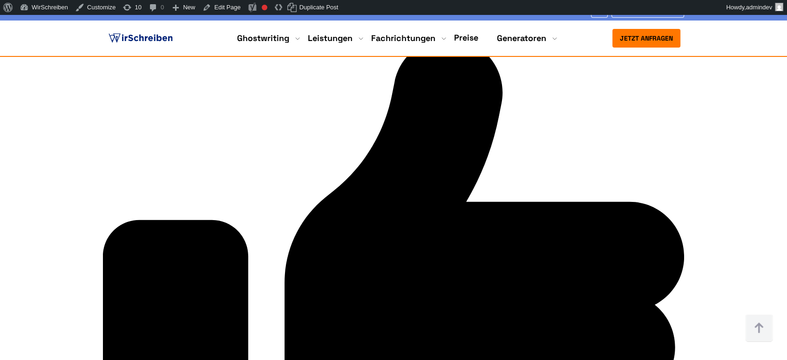
scroll to position [2329, 0]
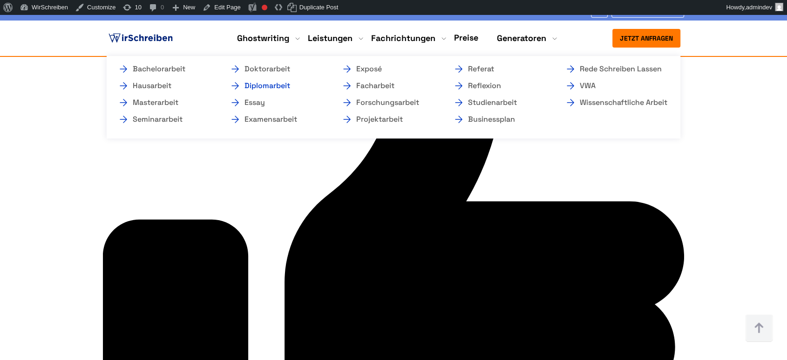
click at [249, 83] on link "Diplomarbeit" at bounding box center [276, 85] width 93 height 11
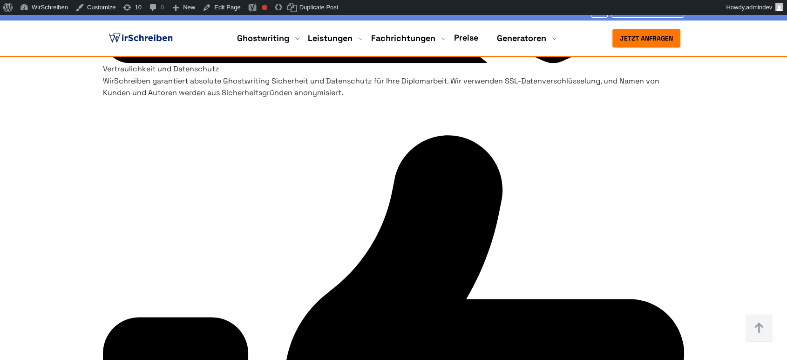
scroll to position [1087, 0]
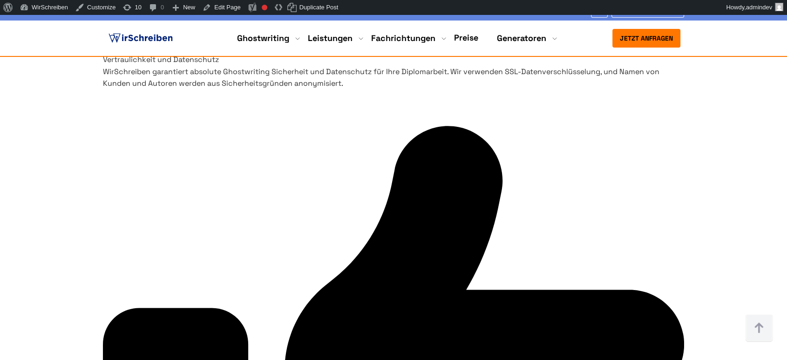
copy h3 "Pünktliche Lieferung"
drag, startPoint x: 267, startPoint y: 153, endPoint x: 154, endPoint y: 154, distance: 113.7
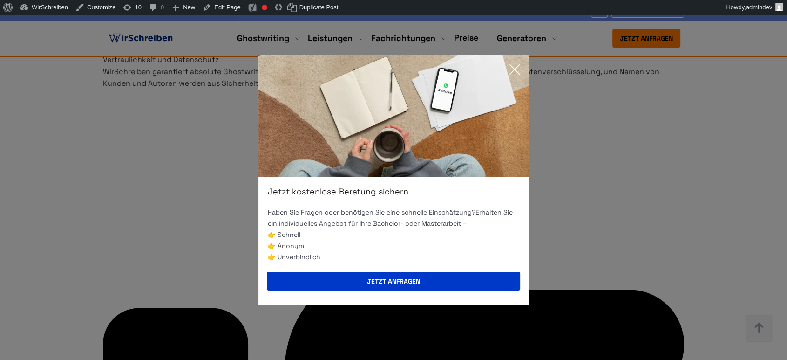
click at [468, 37] on div "Jetzt kostenlose Beratung sichern Haben Sie Fragen oder benötigen Sie eine schn…" at bounding box center [393, 180] width 787 height 360
drag, startPoint x: 512, startPoint y: 68, endPoint x: 449, endPoint y: 44, distance: 67.8
click at [512, 68] on icon at bounding box center [514, 69] width 19 height 19
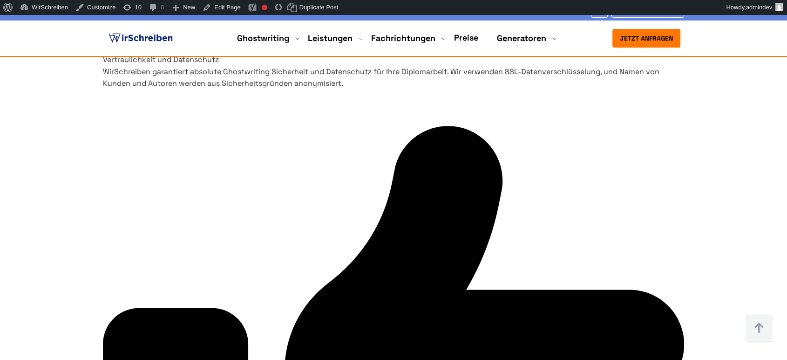
click at [470, 39] on link "Preise" at bounding box center [466, 37] width 24 height 11
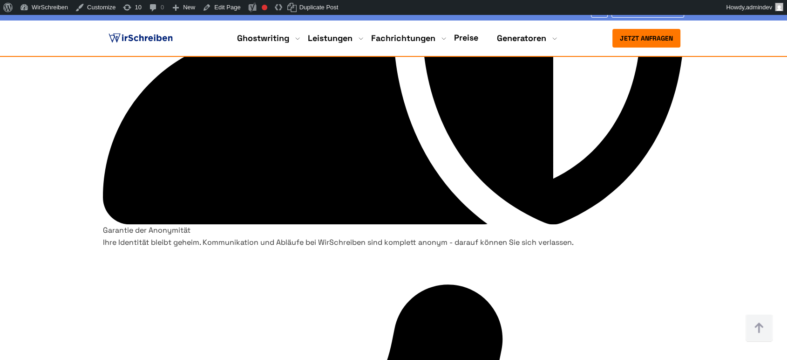
scroll to position [4399, 0]
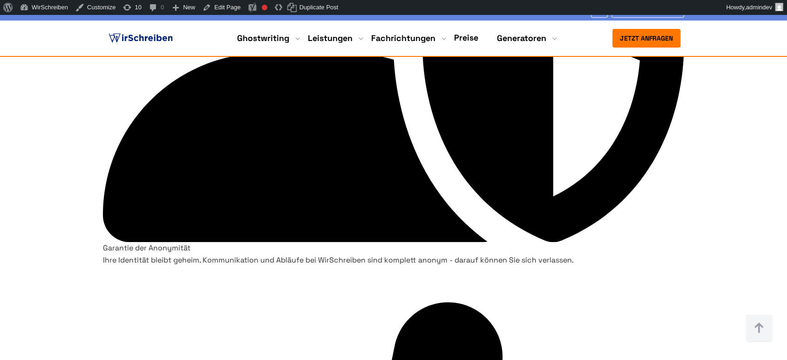
copy tr "tatistische Analysen (nur praktischer Teil) ab 45 € pro Seite"
drag, startPoint x: 444, startPoint y: 184, endPoint x: 123, endPoint y: 191, distance: 321.0
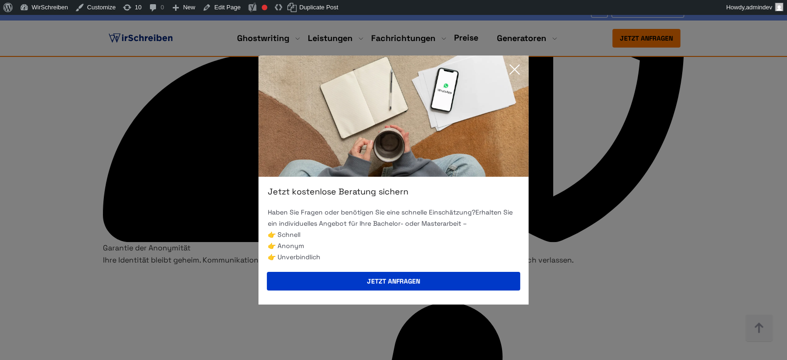
click at [512, 68] on icon at bounding box center [514, 69] width 19 height 19
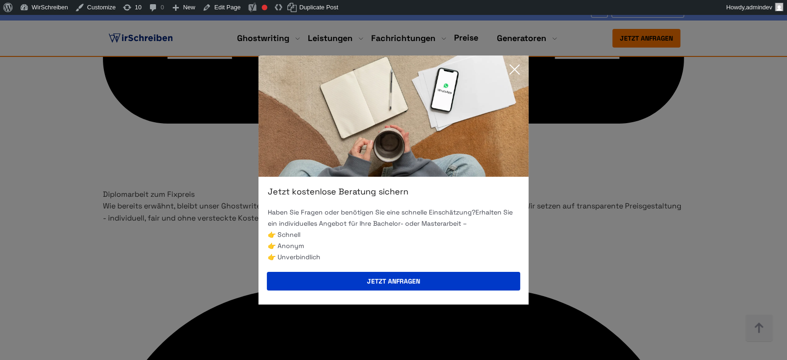
scroll to position [2173, 0]
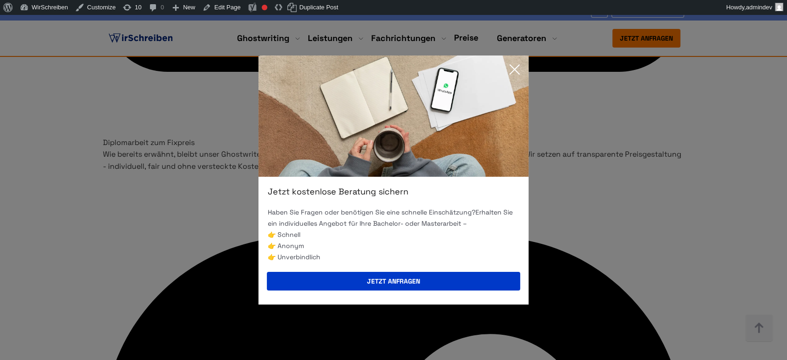
click at [505, 75] on icon at bounding box center [514, 69] width 19 height 19
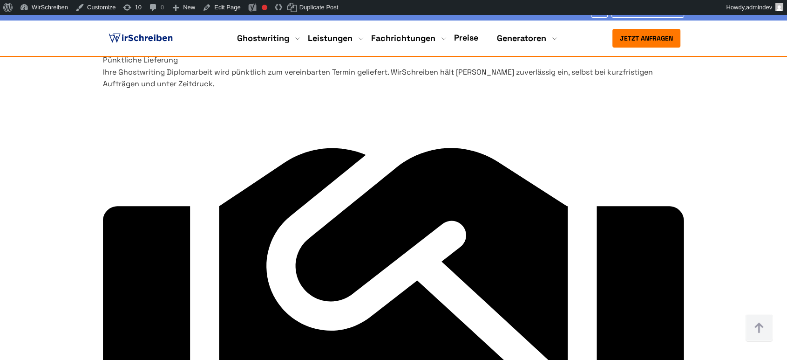
scroll to position [2743, 0]
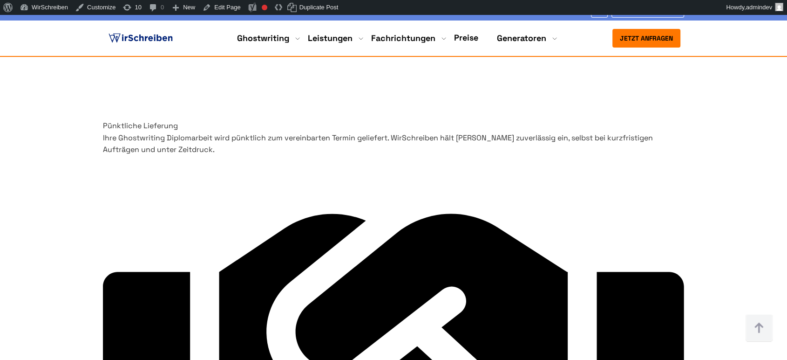
drag, startPoint x: 456, startPoint y: 177, endPoint x: 167, endPoint y: 150, distance: 290.6
copy h2 "Wir schreiben Ihre Diplomarbeit in 4 Schritten - mit WirSchreiben"
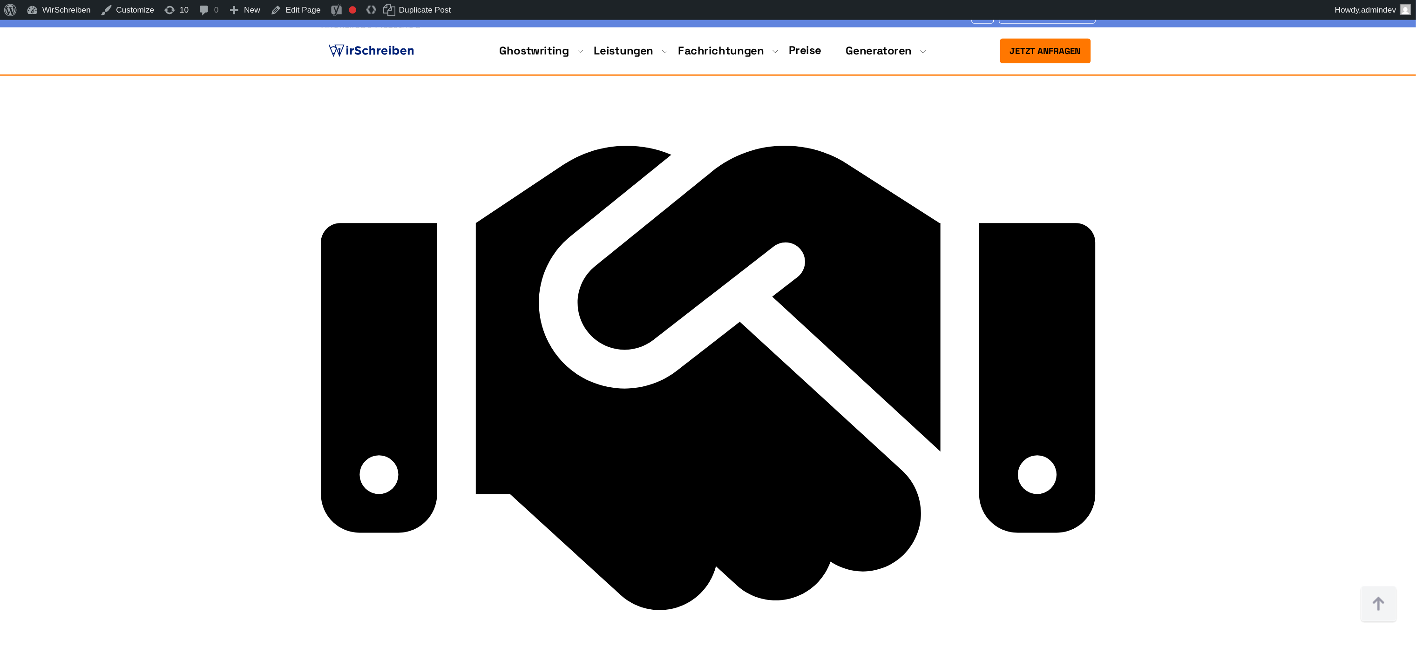
scroll to position [2847, 0]
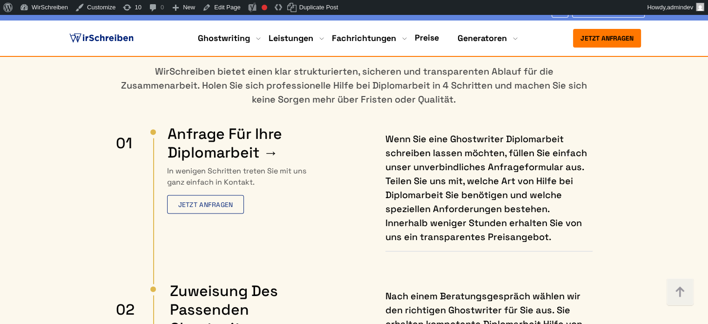
scroll to position [5309, 0]
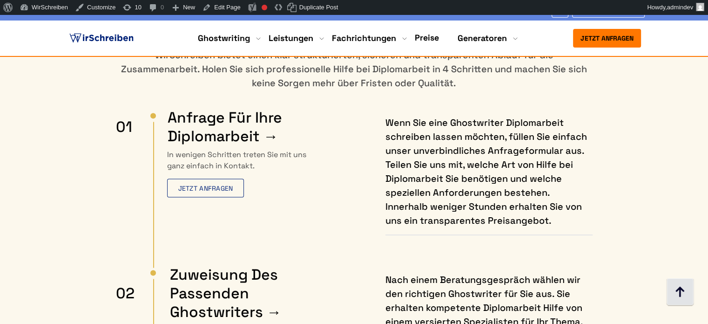
click at [677, 291] on img at bounding box center [681, 292] width 28 height 28
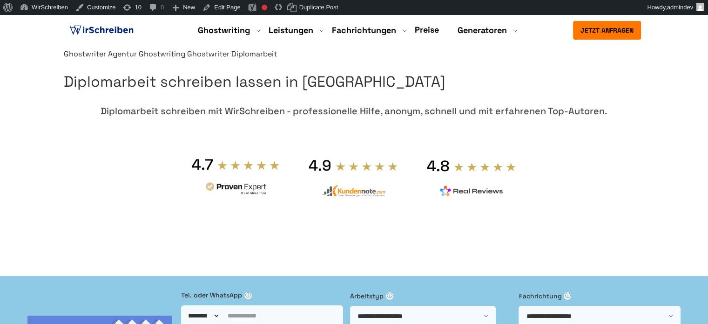
scroll to position [0, 0]
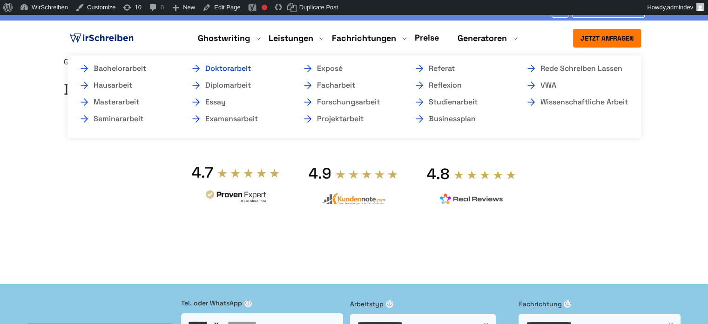
click at [238, 67] on link "Doktorarbeit" at bounding box center [237, 68] width 93 height 11
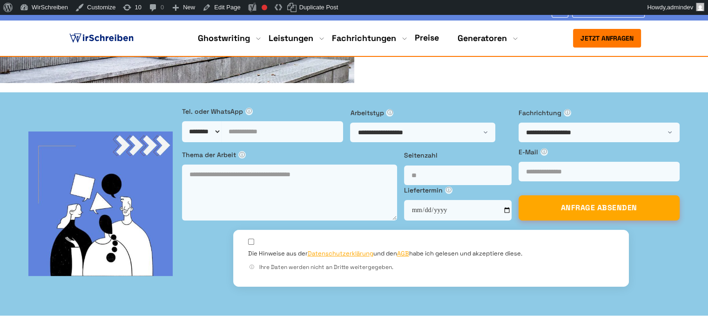
scroll to position [47, 0]
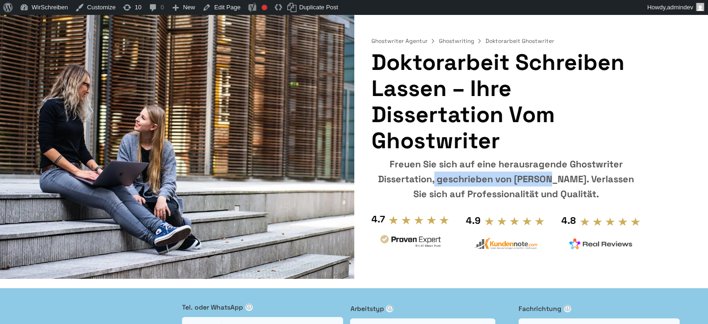
copy div "Ghostwriter Dissertation"
drag, startPoint x: 550, startPoint y: 163, endPoint x: 426, endPoint y: 174, distance: 123.9
click at [426, 174] on div "Freuen Sie sich auf eine herausragende Ghostwriter Dissertation, geschrieben vo…" at bounding box center [506, 179] width 270 height 45
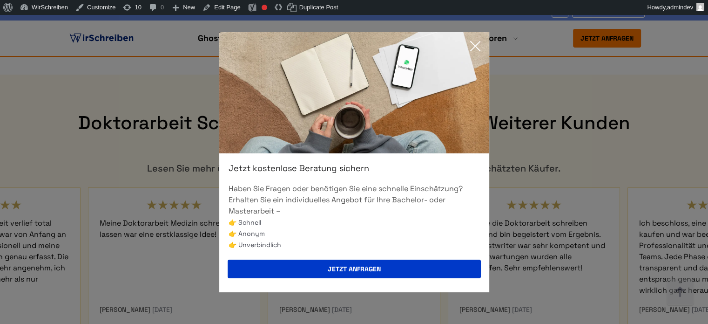
click at [478, 48] on icon at bounding box center [475, 46] width 19 height 19
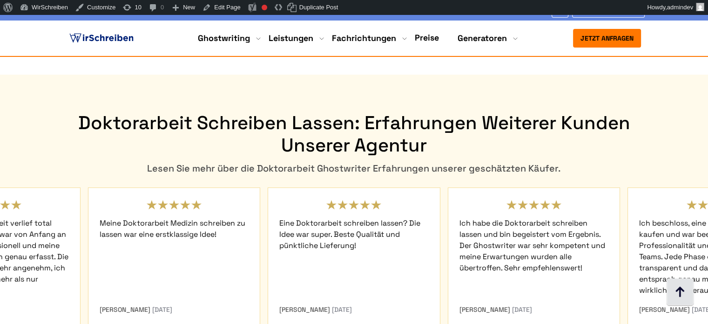
click at [676, 297] on img at bounding box center [681, 292] width 28 height 28
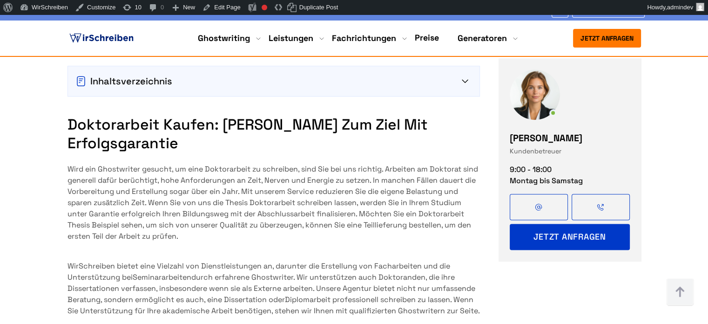
scroll to position [978, 0]
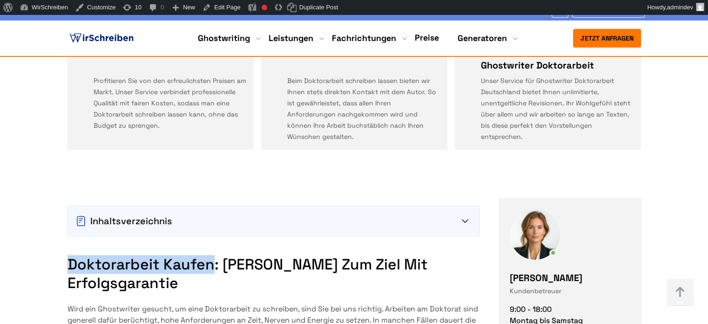
copy h2 "Doktorarbeit kaufen"
drag, startPoint x: 211, startPoint y: 193, endPoint x: 70, endPoint y: 196, distance: 141.2
click at [70, 255] on h2 "Doktorarbeit kaufen: [PERSON_NAME] zum Ziel mit Erfolgsgarantie" at bounding box center [274, 273] width 413 height 37
